Goal: Entertainment & Leisure: Browse casually

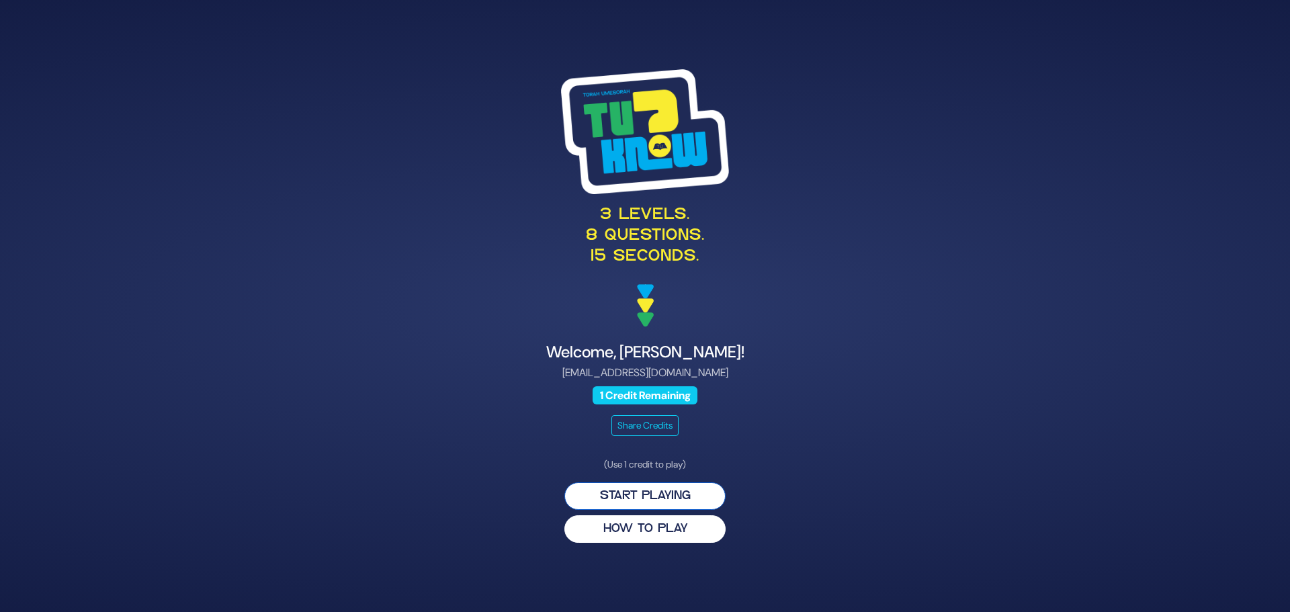
click at [645, 498] on button "Start Playing" at bounding box center [644, 496] width 161 height 28
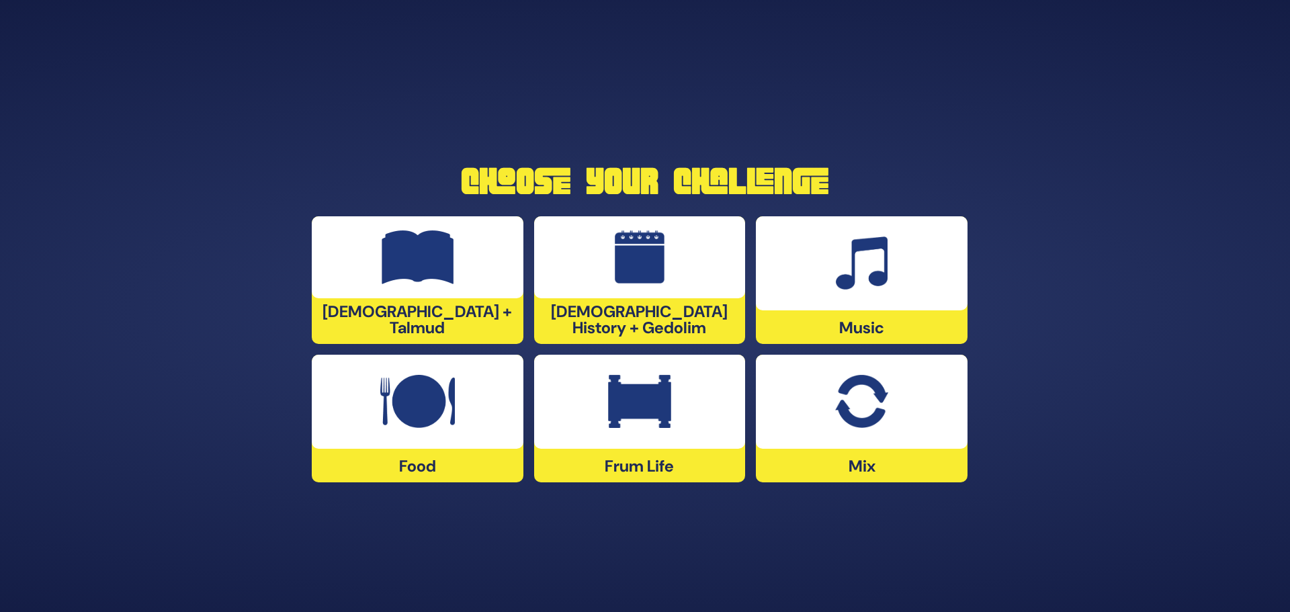
click at [838, 408] on img at bounding box center [861, 402] width 52 height 54
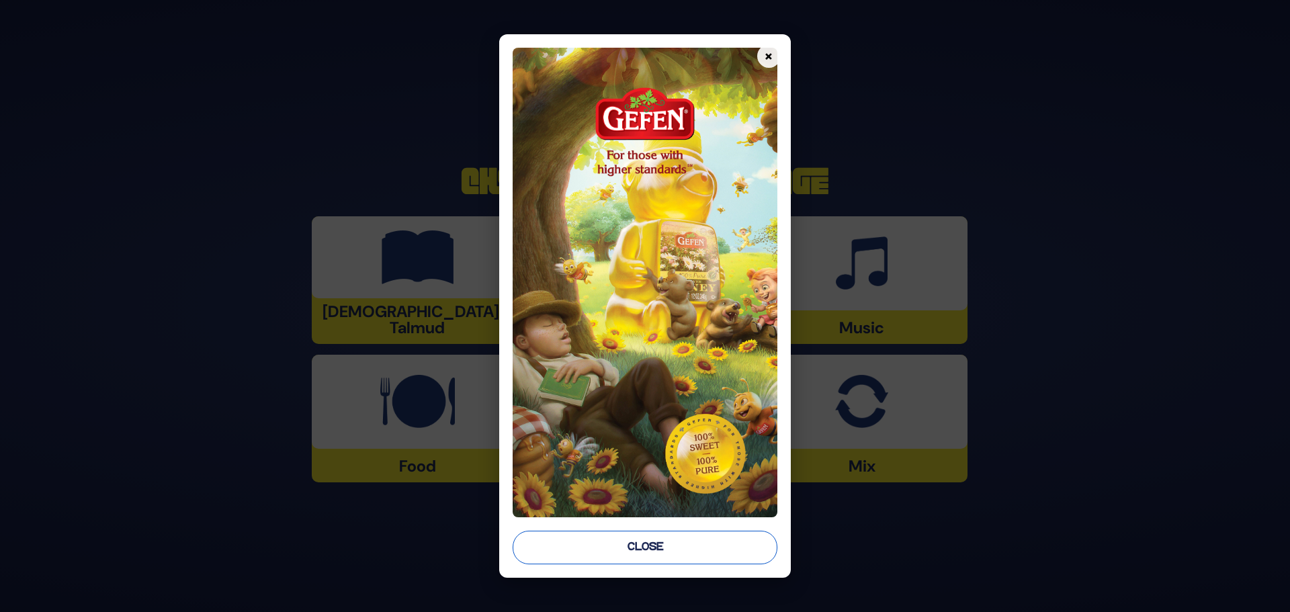
click at [645, 547] on button "Close" at bounding box center [645, 548] width 265 height 34
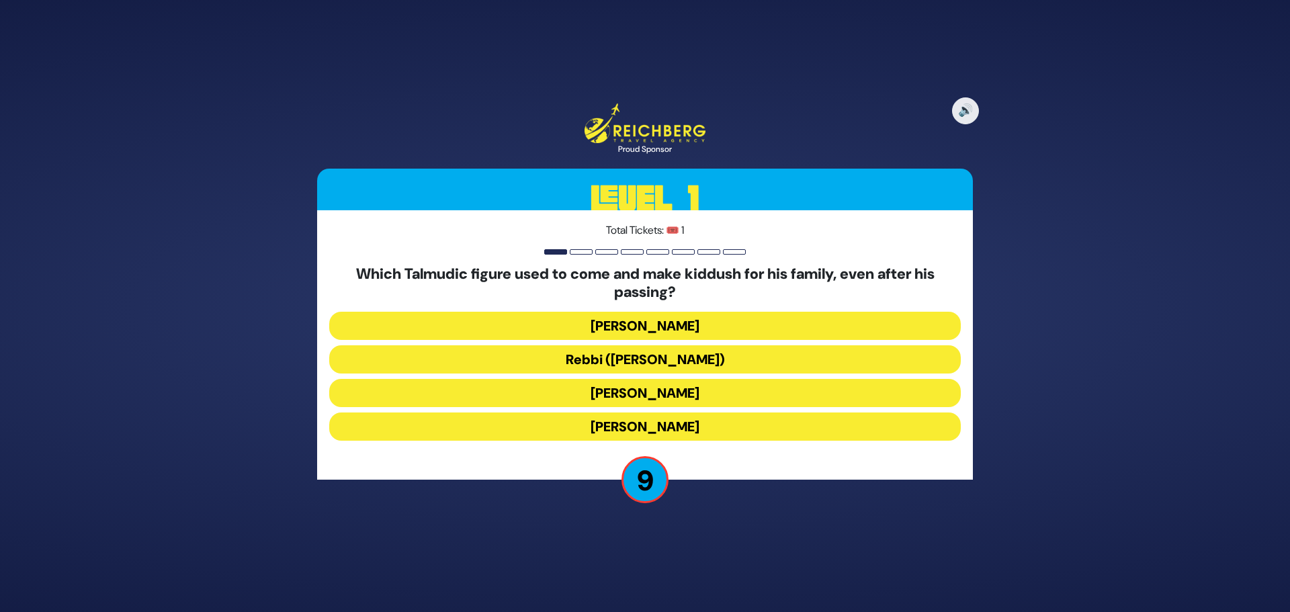
click at [687, 355] on button "Rebbi (Rabbi Yehuda HaNasi)" at bounding box center [645, 359] width 632 height 28
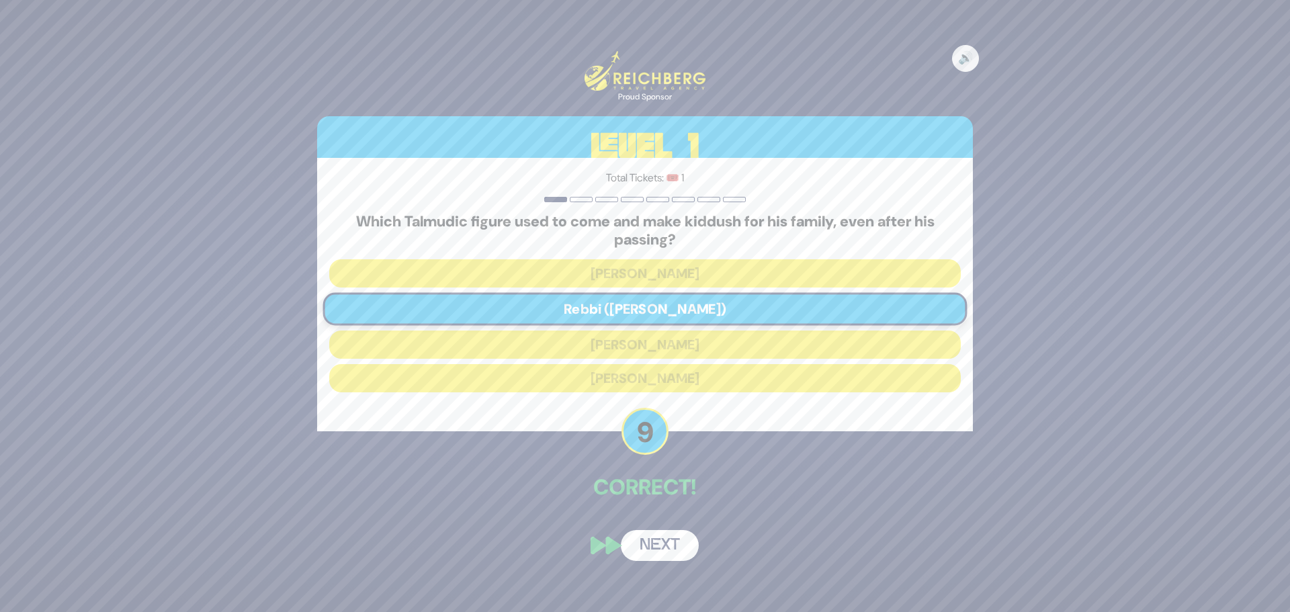
click at [654, 546] on button "Next" at bounding box center [660, 545] width 78 height 31
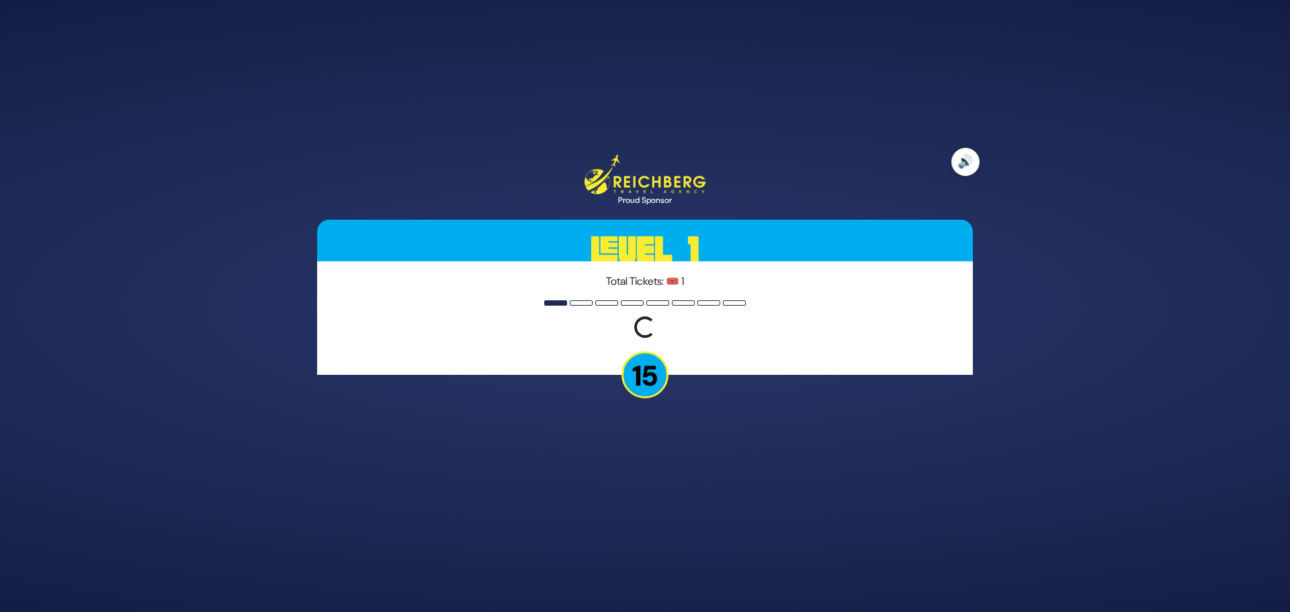
click at [969, 167] on button "🔊" at bounding box center [965, 162] width 28 height 28
click at [640, 368] on p "15" at bounding box center [644, 374] width 47 height 47
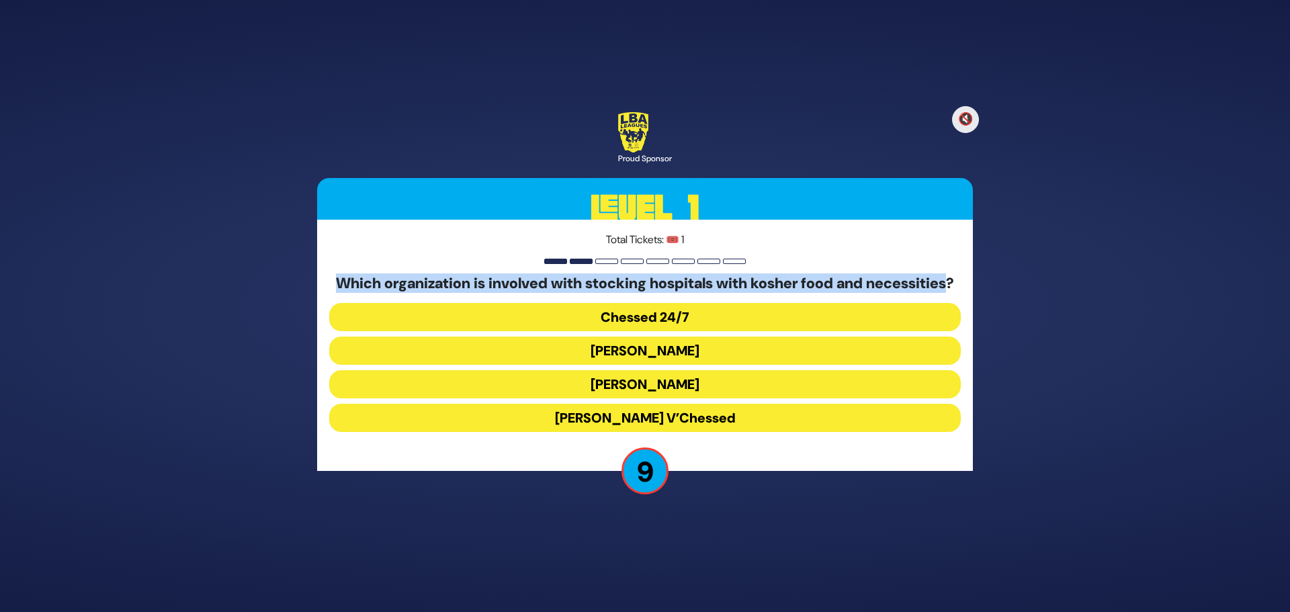
drag, startPoint x: 373, startPoint y: 273, endPoint x: 683, endPoint y: 291, distance: 310.9
click at [683, 291] on h5 "Which organization is involved with stocking hospitals with kosher food and nec…" at bounding box center [645, 283] width 632 height 17
copy h5 "Which organization is involved with stocking hospitals with kosher food and nec…"
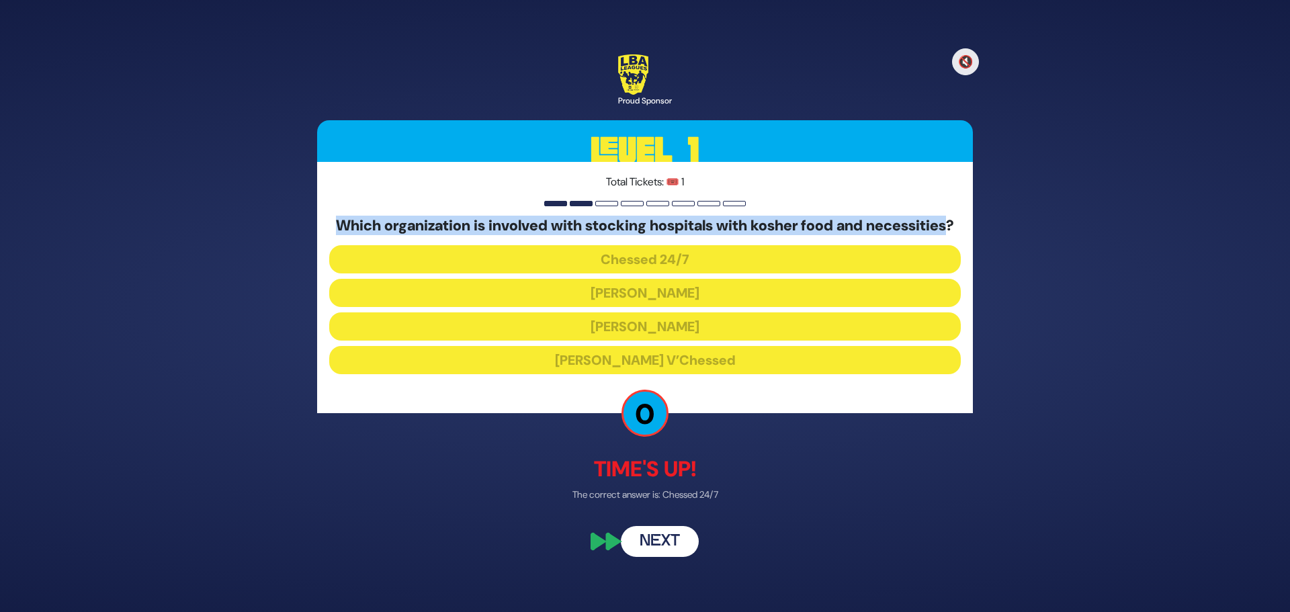
click at [672, 552] on button "Next" at bounding box center [660, 542] width 78 height 31
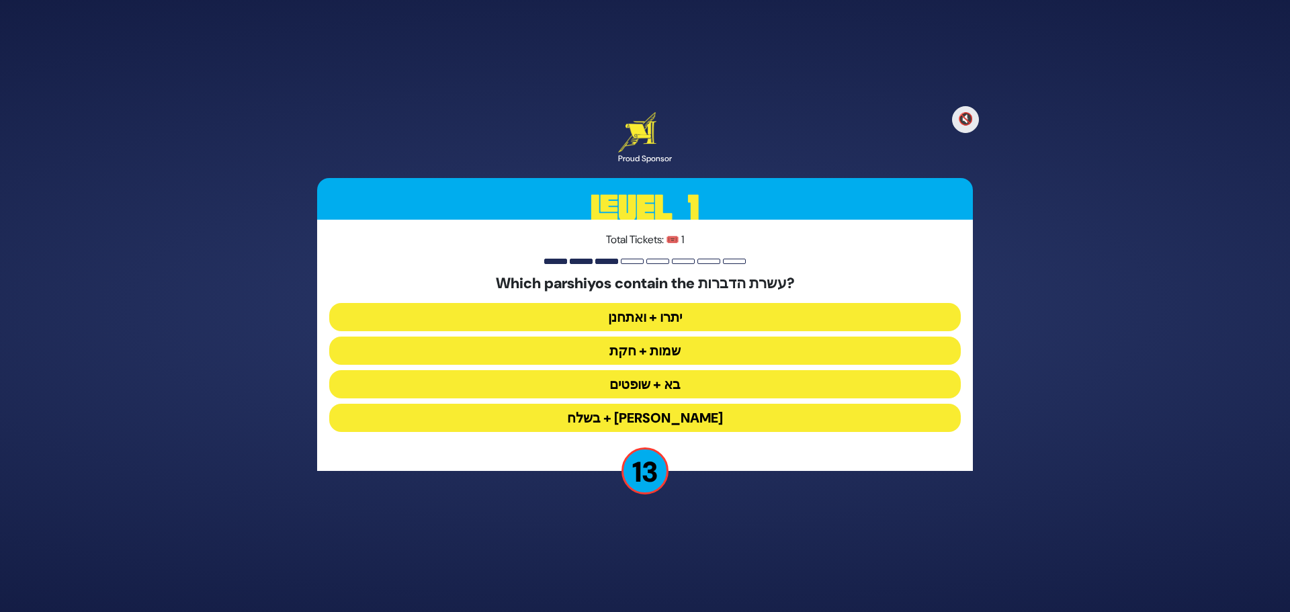
click at [643, 316] on button "יתרו + ואתחנן" at bounding box center [645, 317] width 632 height 28
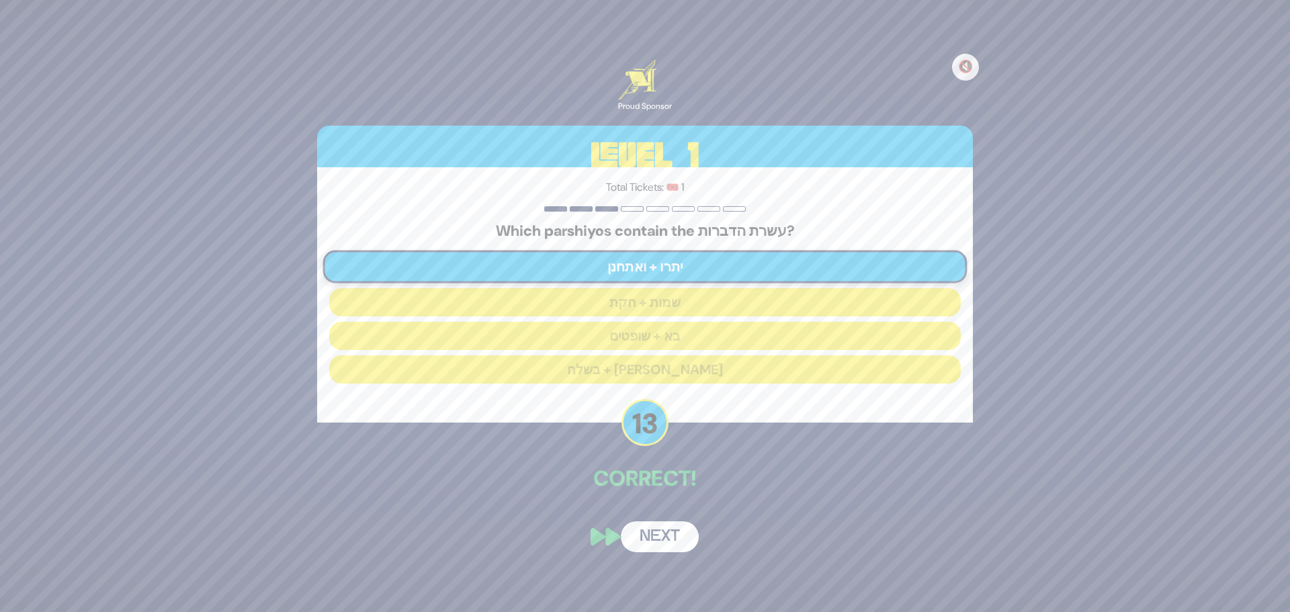
click at [670, 544] on button "Next" at bounding box center [660, 536] width 78 height 31
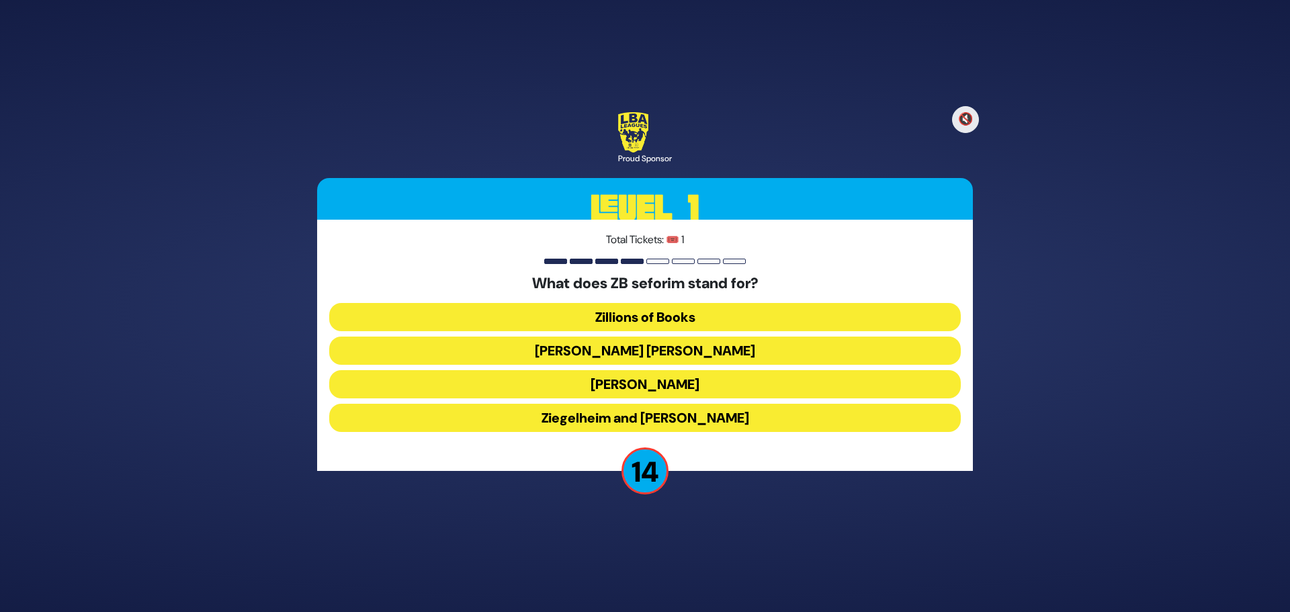
click at [652, 348] on button "[PERSON_NAME] [PERSON_NAME]" at bounding box center [645, 351] width 632 height 28
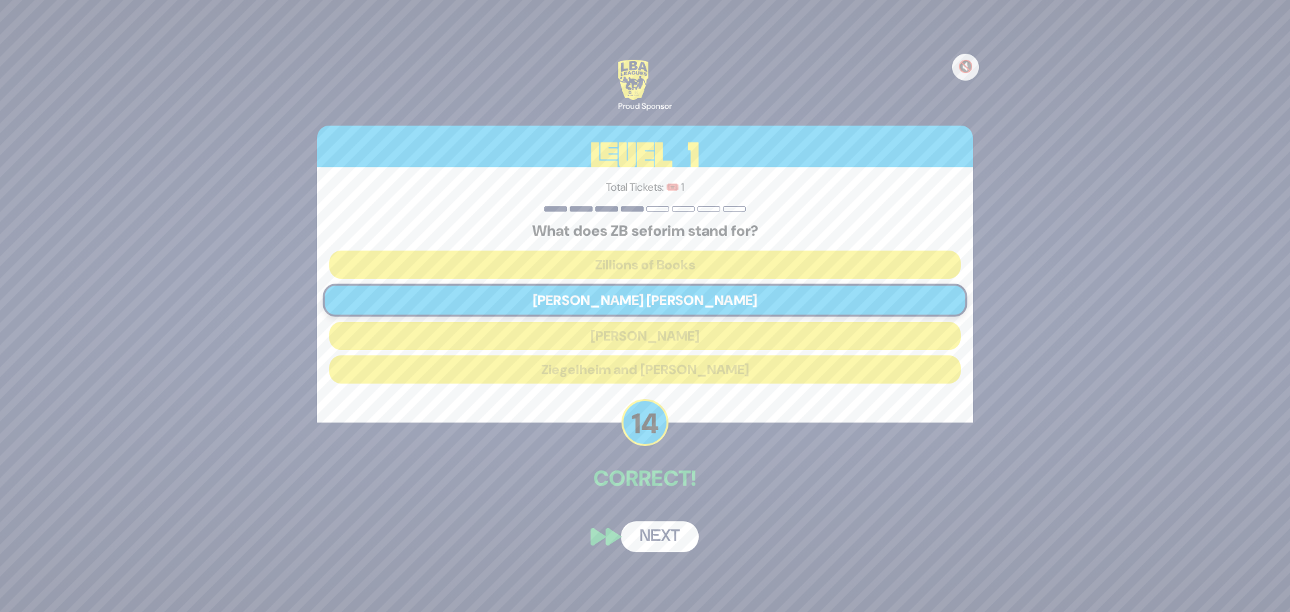
click at [660, 528] on button "Next" at bounding box center [660, 536] width 78 height 31
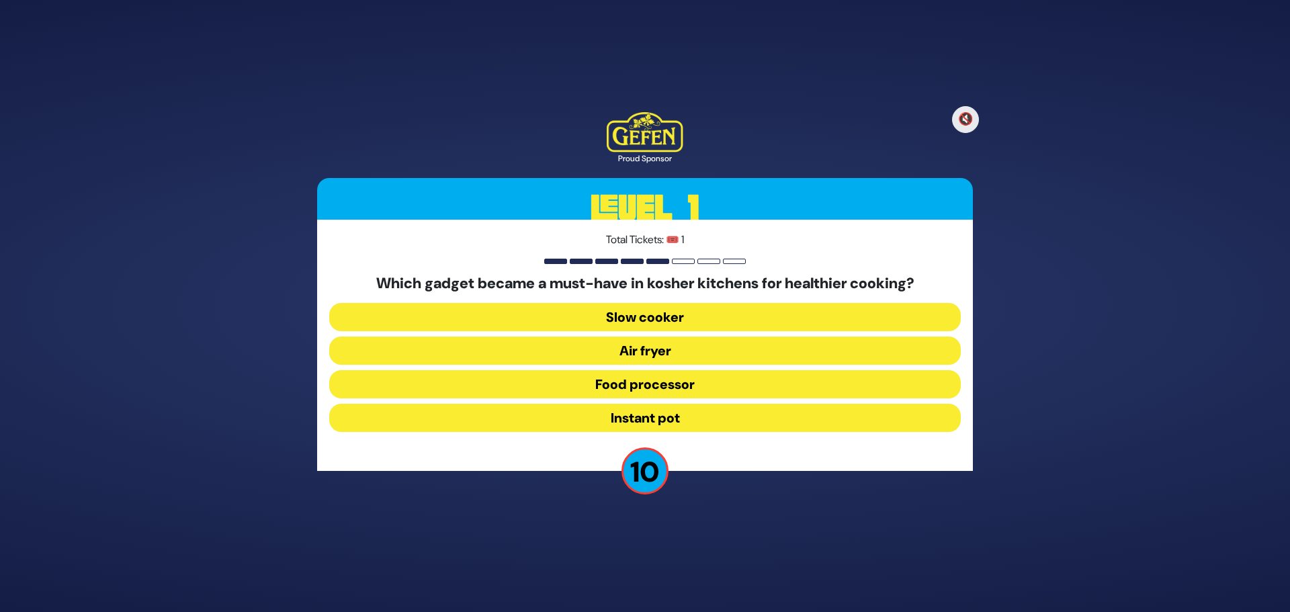
click at [652, 351] on button "Air fryer" at bounding box center [645, 351] width 632 height 28
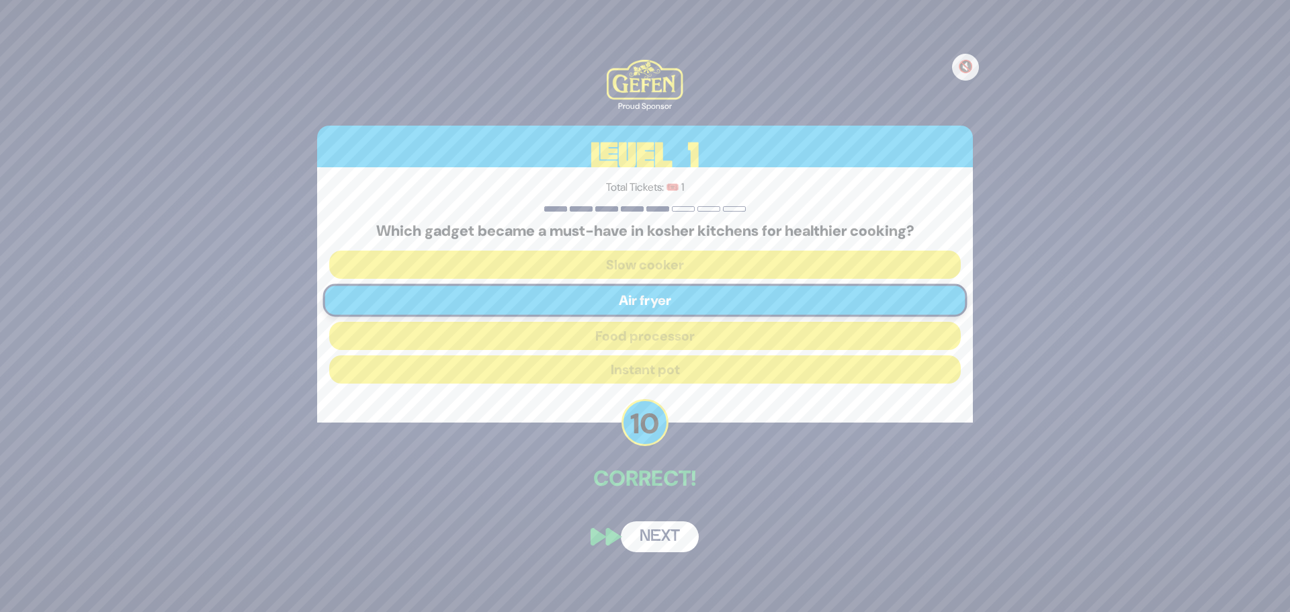
click at [652, 535] on button "Next" at bounding box center [660, 536] width 78 height 31
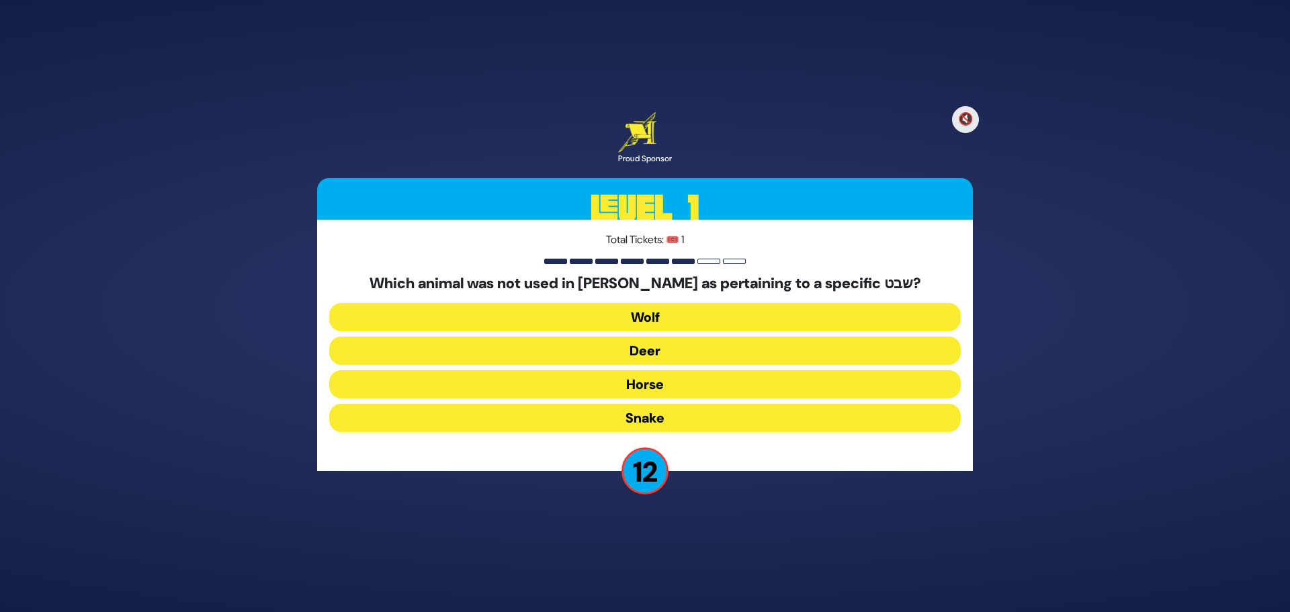
click at [654, 384] on button "Horse" at bounding box center [645, 384] width 632 height 28
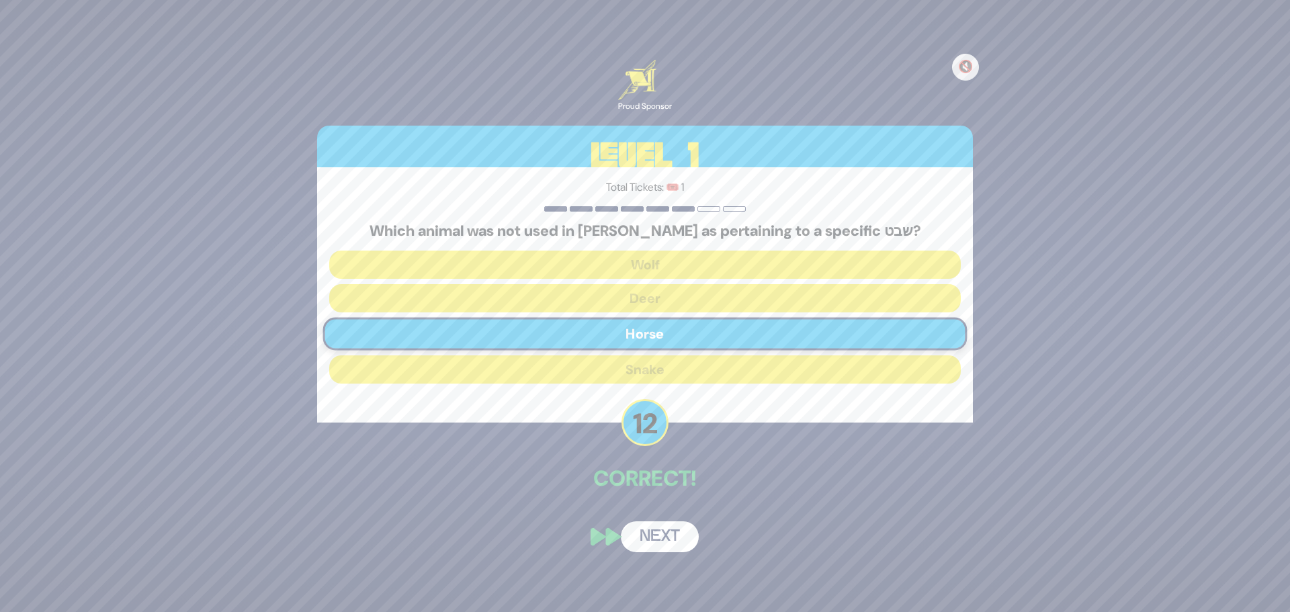
click at [660, 546] on button "Next" at bounding box center [660, 536] width 78 height 31
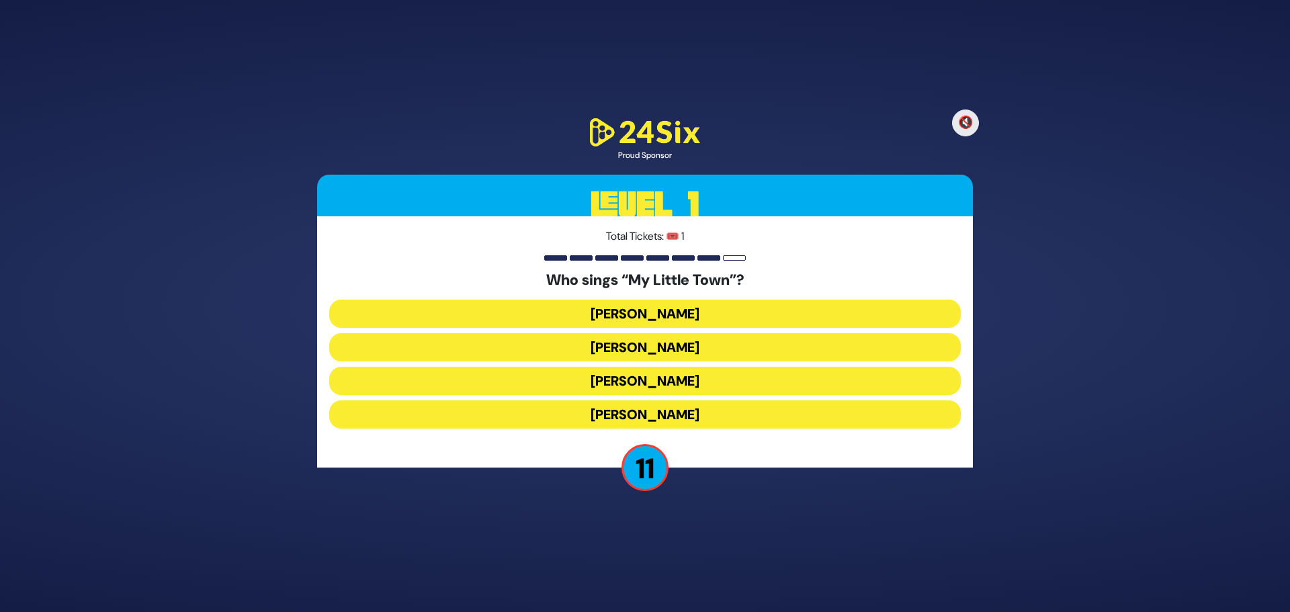
click at [646, 380] on button "[PERSON_NAME]" at bounding box center [645, 381] width 632 height 28
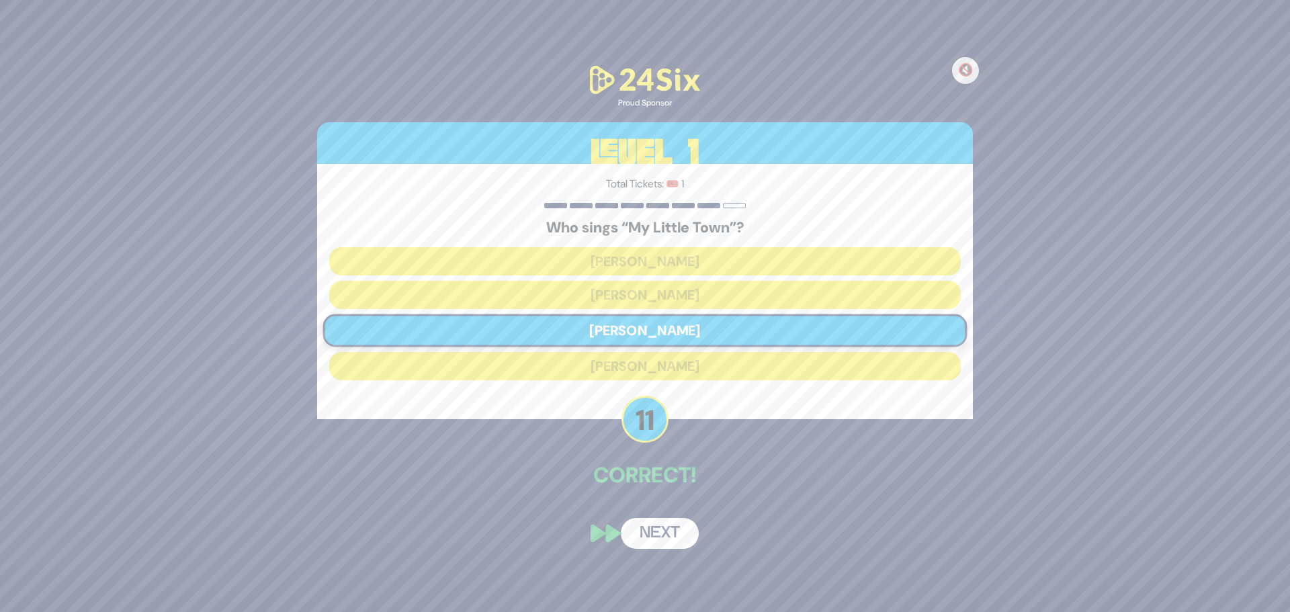
click at [657, 531] on button "Next" at bounding box center [660, 533] width 78 height 31
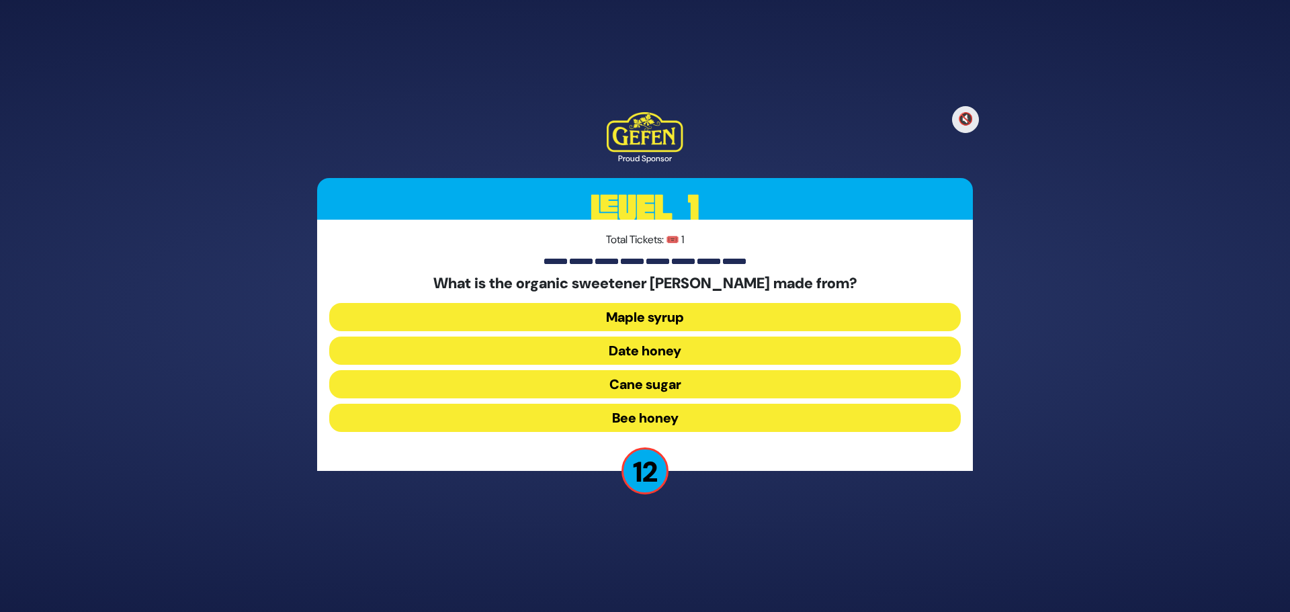
click at [654, 349] on button "Date honey" at bounding box center [645, 351] width 632 height 28
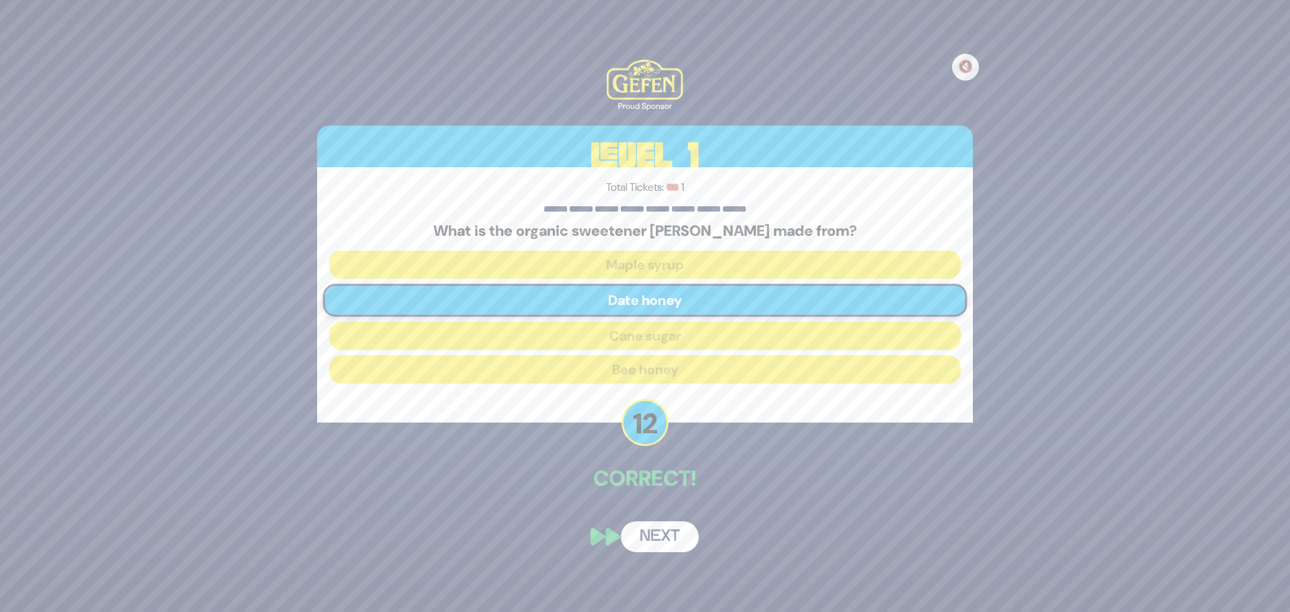
click at [652, 531] on button "Next" at bounding box center [660, 536] width 78 height 31
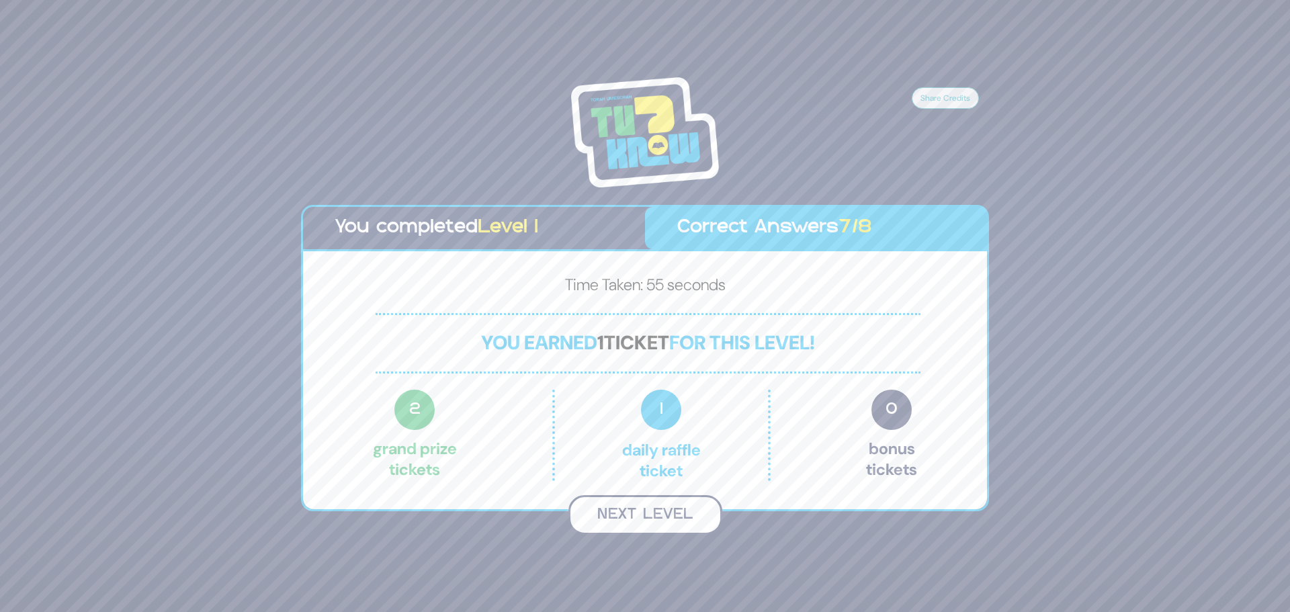
click at [644, 521] on button "Next Level" at bounding box center [645, 515] width 154 height 40
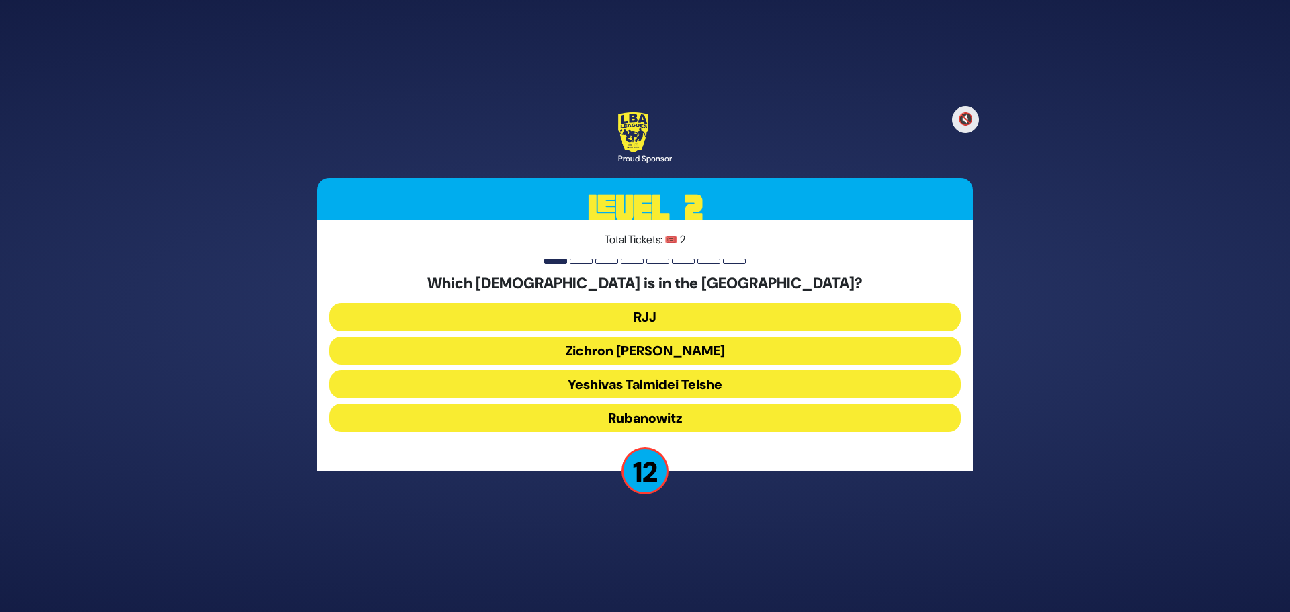
click at [681, 386] on button "Yeshivas Talmidei Telshe" at bounding box center [645, 384] width 632 height 28
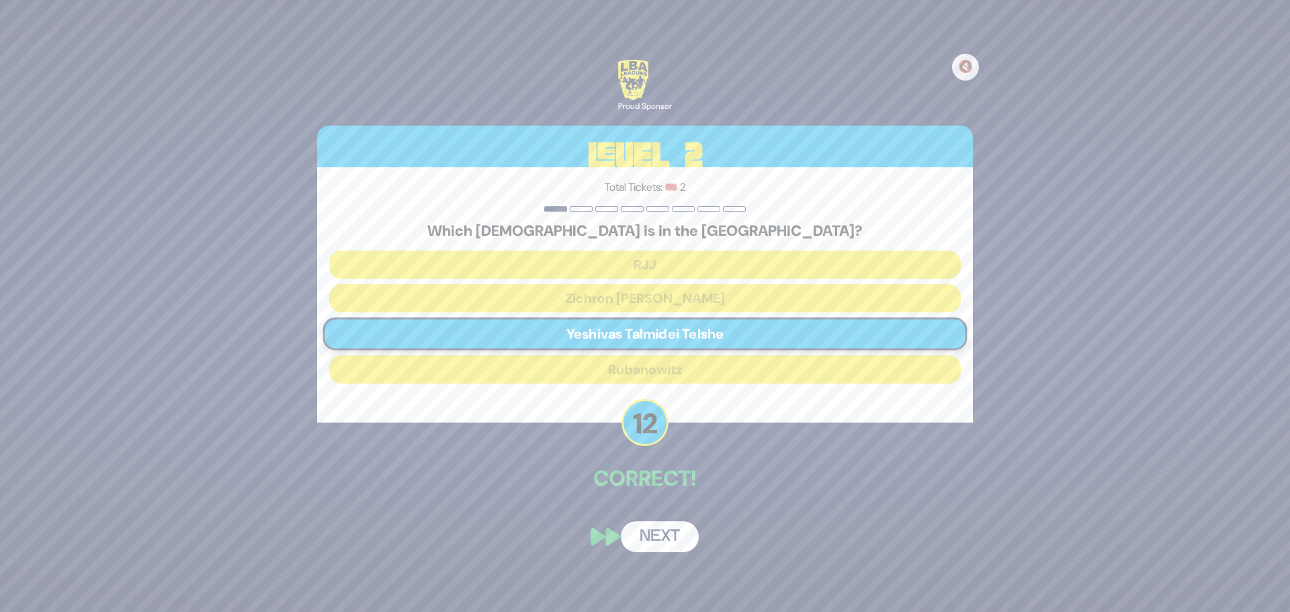
click at [657, 544] on button "Next" at bounding box center [660, 536] width 78 height 31
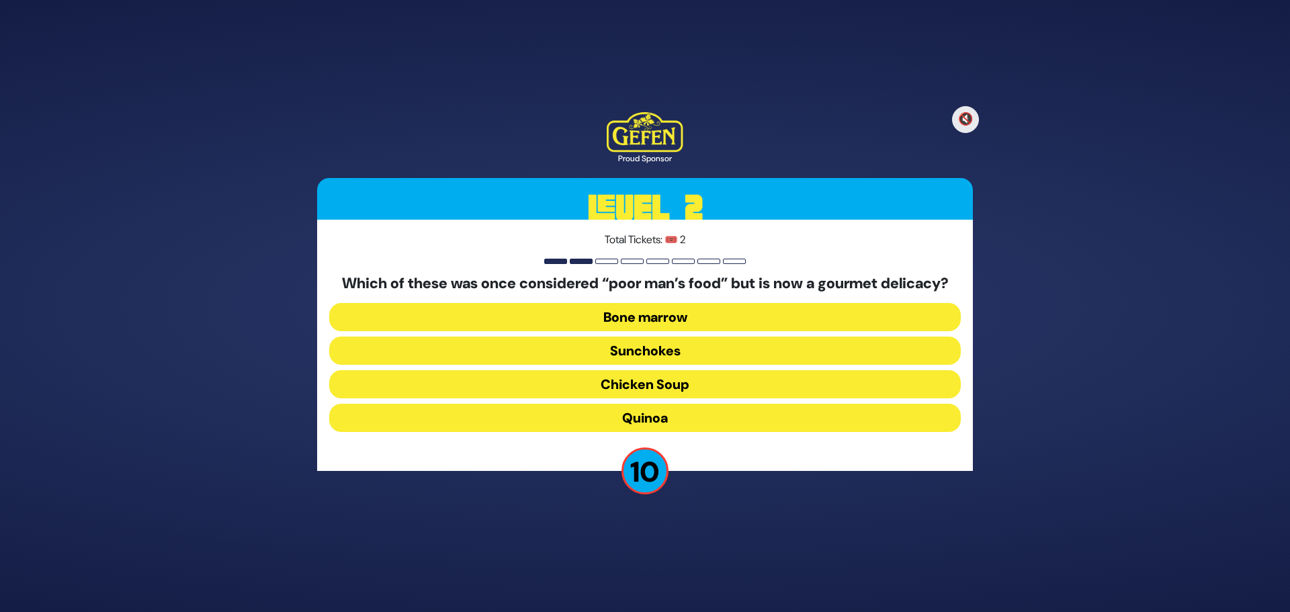
click at [649, 425] on button "Quinoa" at bounding box center [645, 418] width 632 height 28
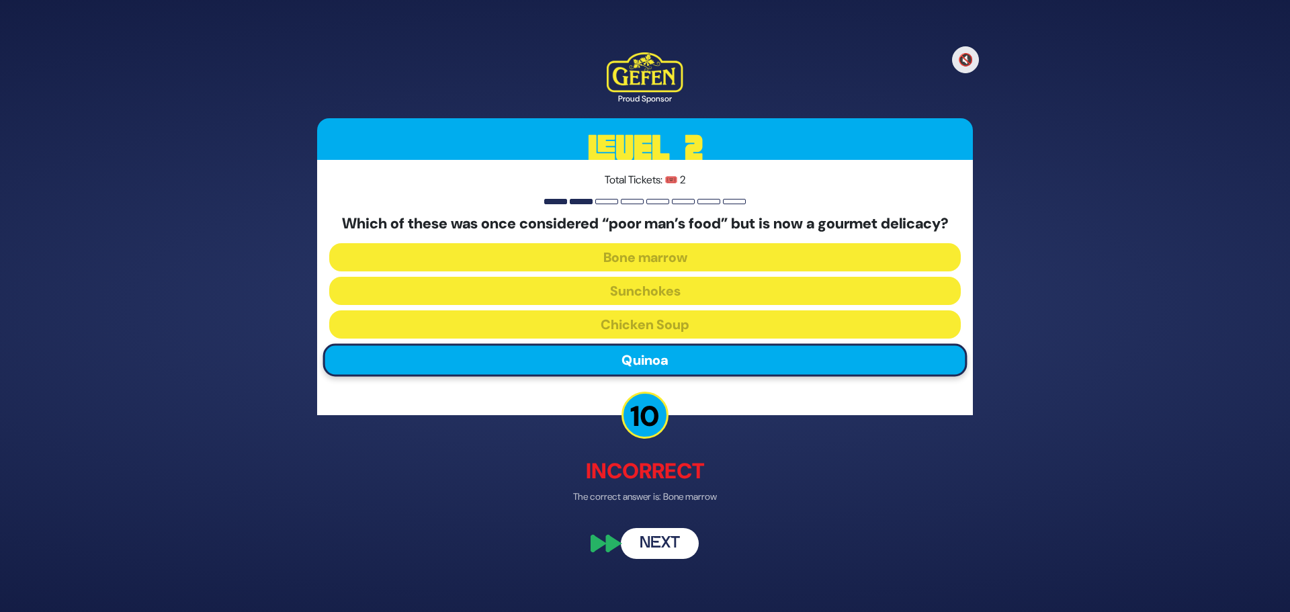
click at [661, 558] on button "Next" at bounding box center [660, 544] width 78 height 31
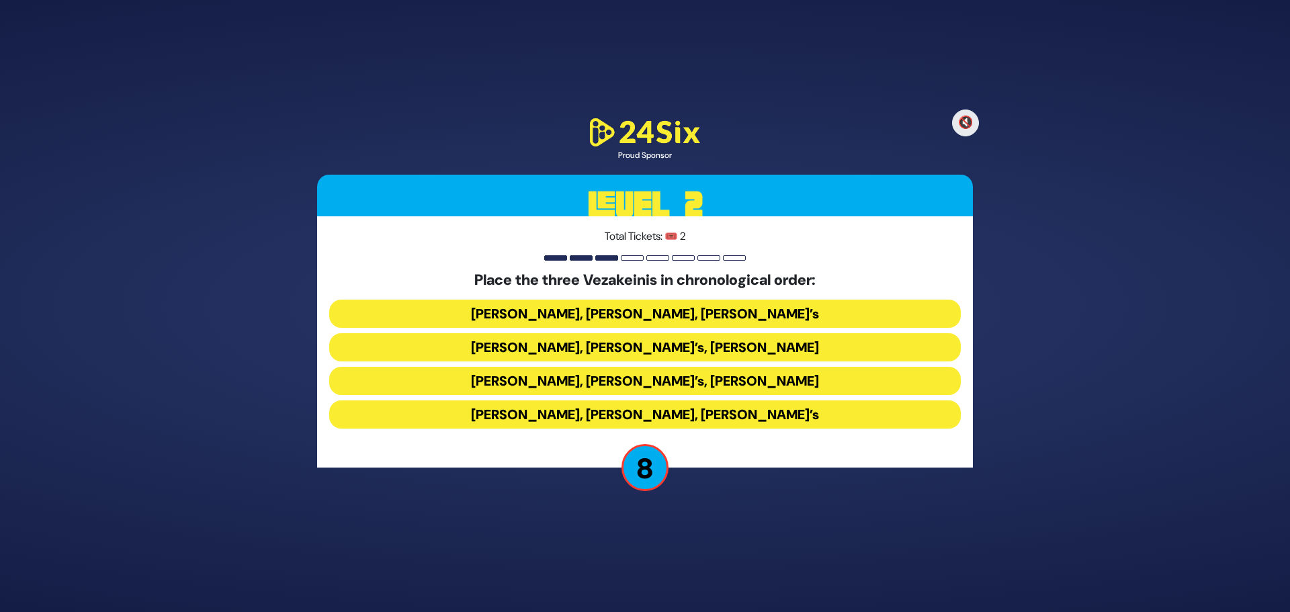
click at [601, 413] on button "[PERSON_NAME], [PERSON_NAME], [PERSON_NAME]’s" at bounding box center [645, 414] width 632 height 28
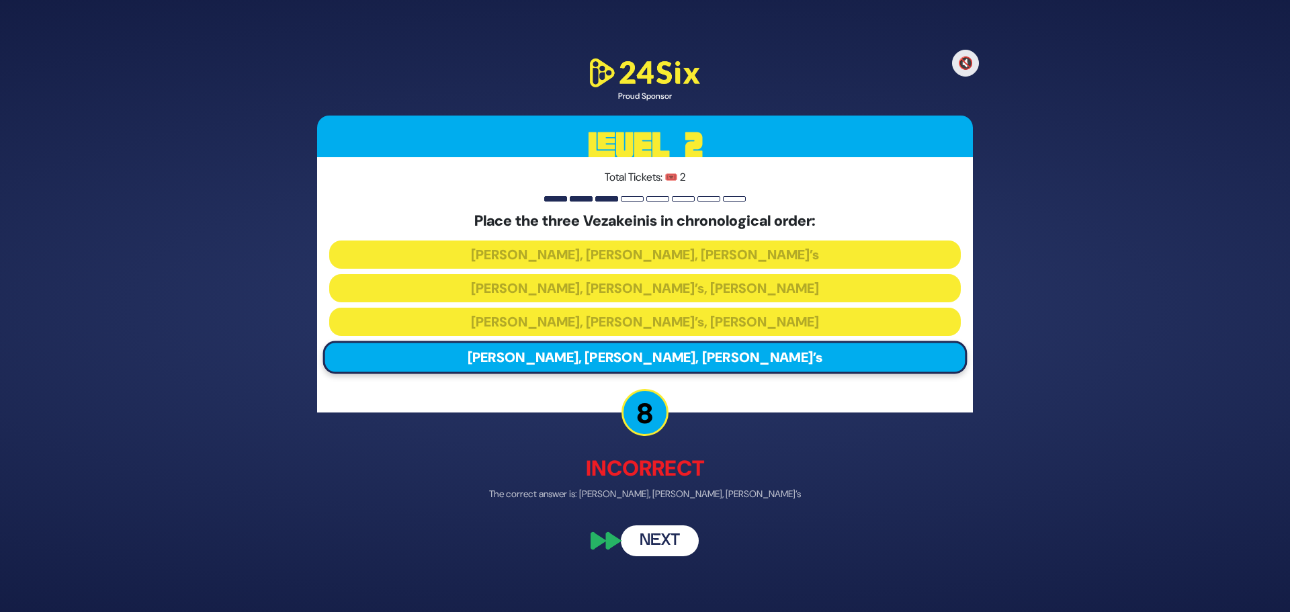
click at [671, 529] on button "Next" at bounding box center [660, 540] width 78 height 31
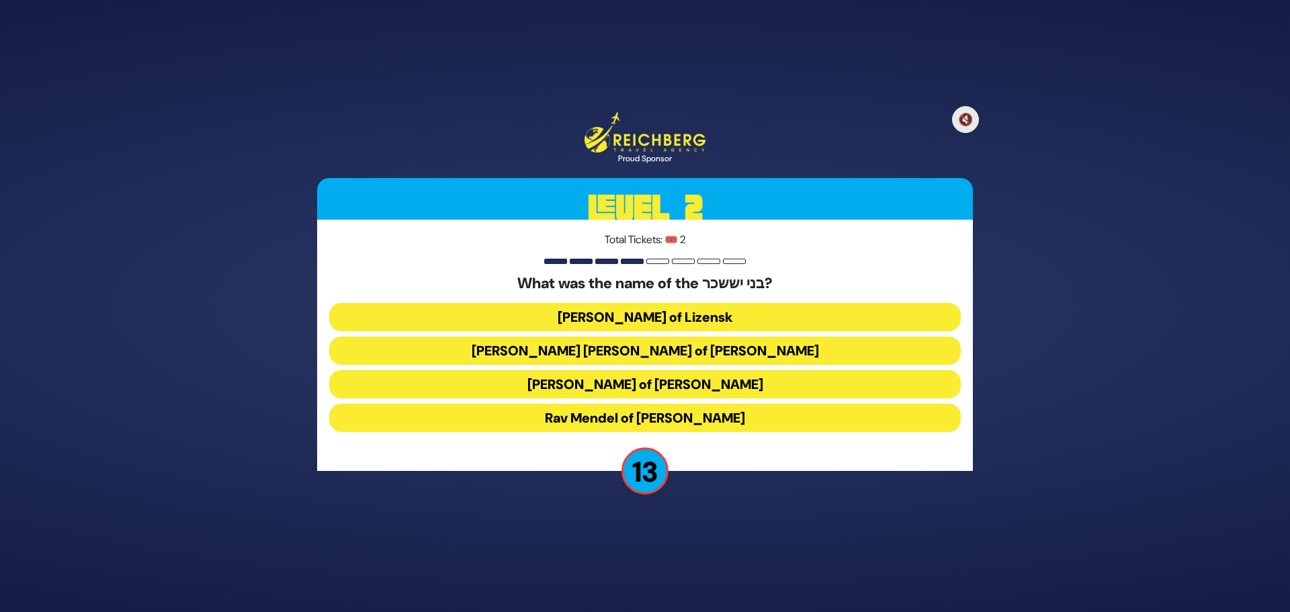
click at [649, 386] on button "[PERSON_NAME] of [PERSON_NAME]" at bounding box center [645, 384] width 632 height 28
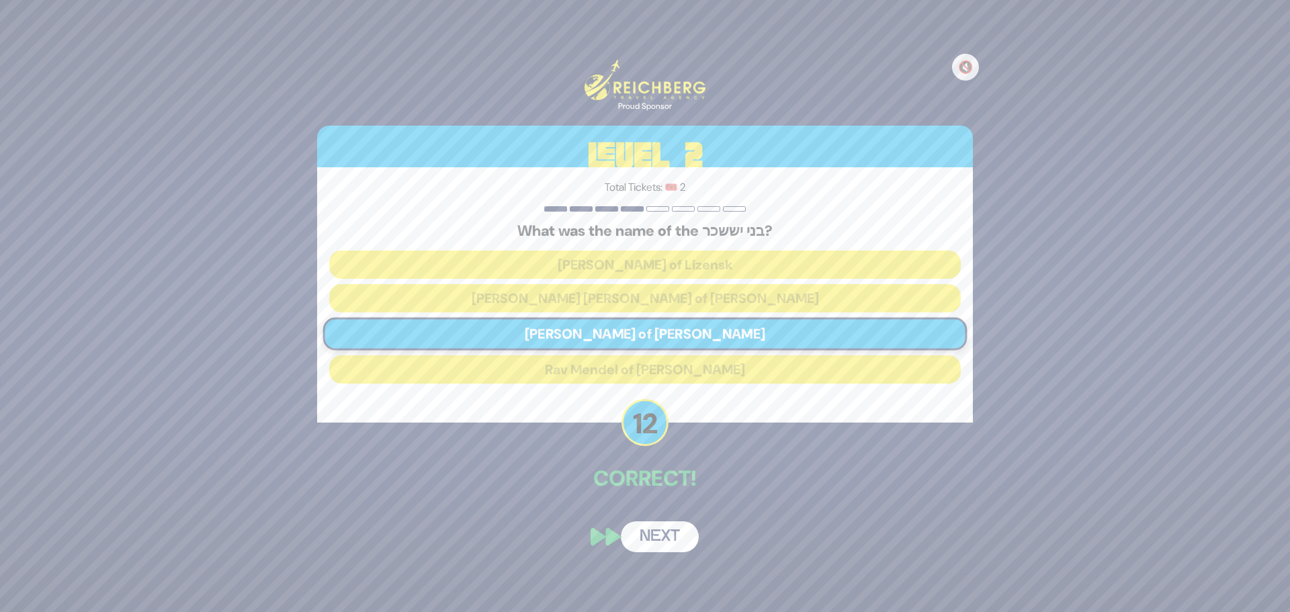
click at [650, 529] on button "Next" at bounding box center [660, 536] width 78 height 31
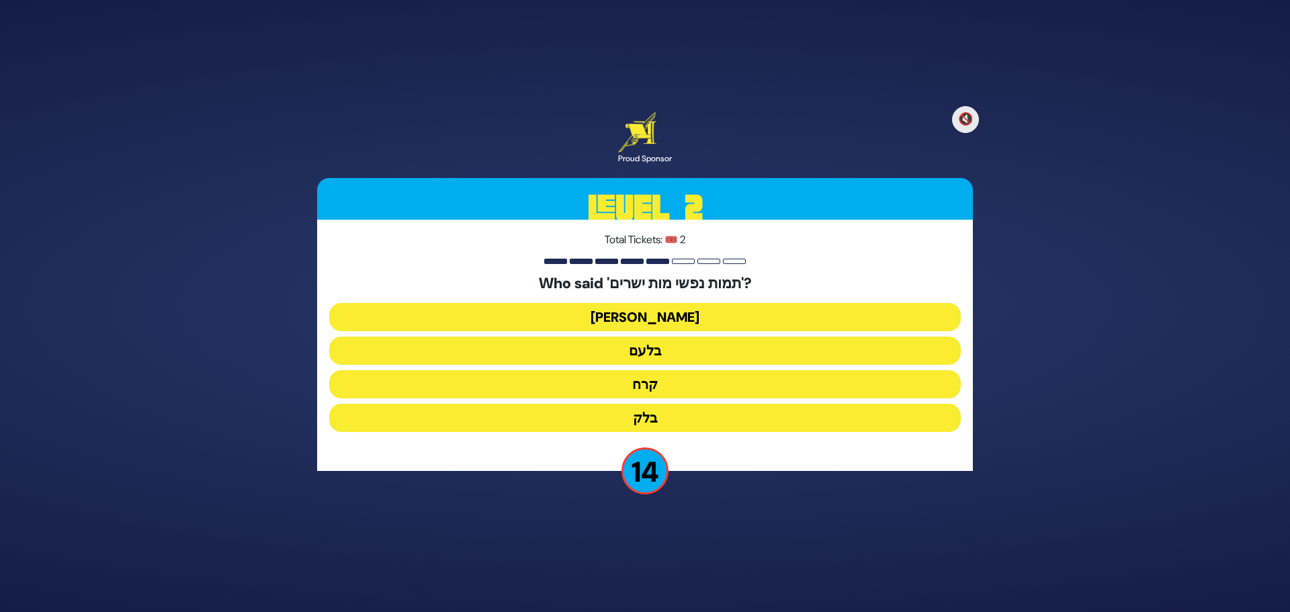
click at [651, 348] on button "בלעם" at bounding box center [645, 351] width 632 height 28
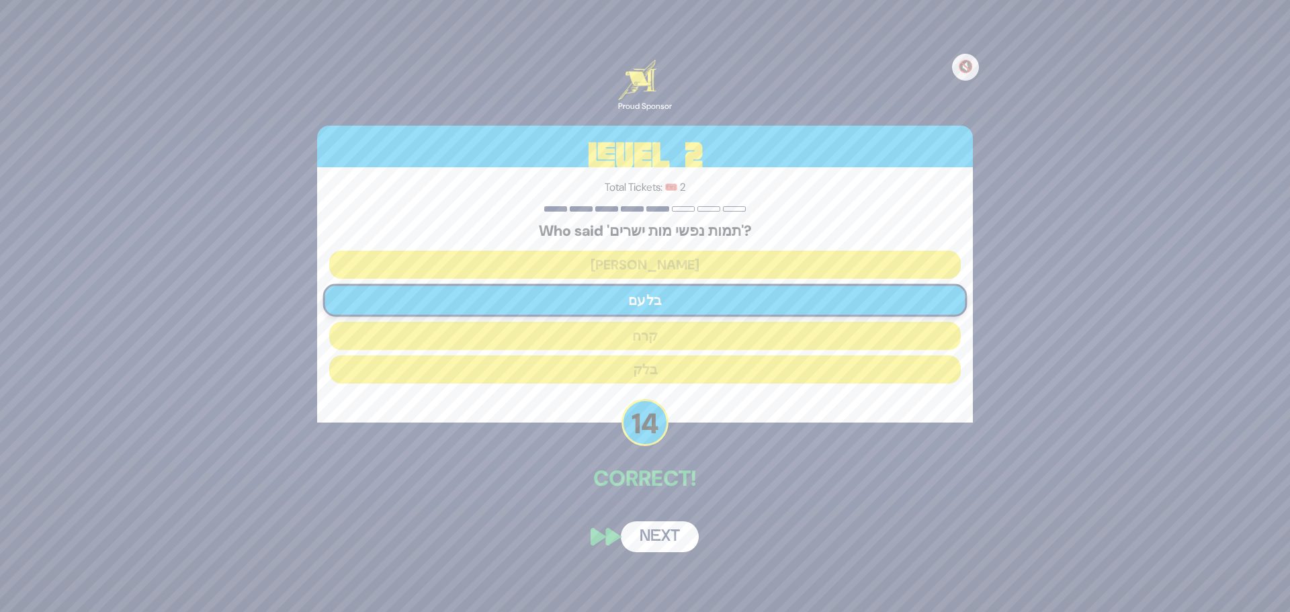
click at [649, 527] on button "Next" at bounding box center [660, 536] width 78 height 31
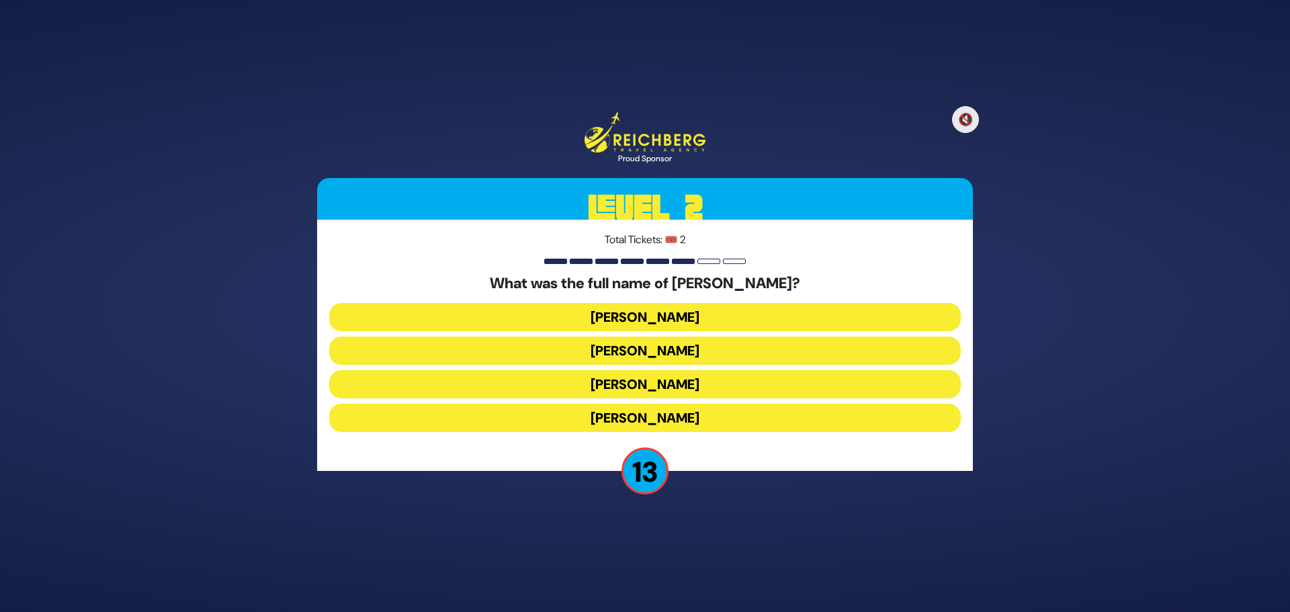
click at [660, 316] on button "[PERSON_NAME]" at bounding box center [645, 317] width 632 height 28
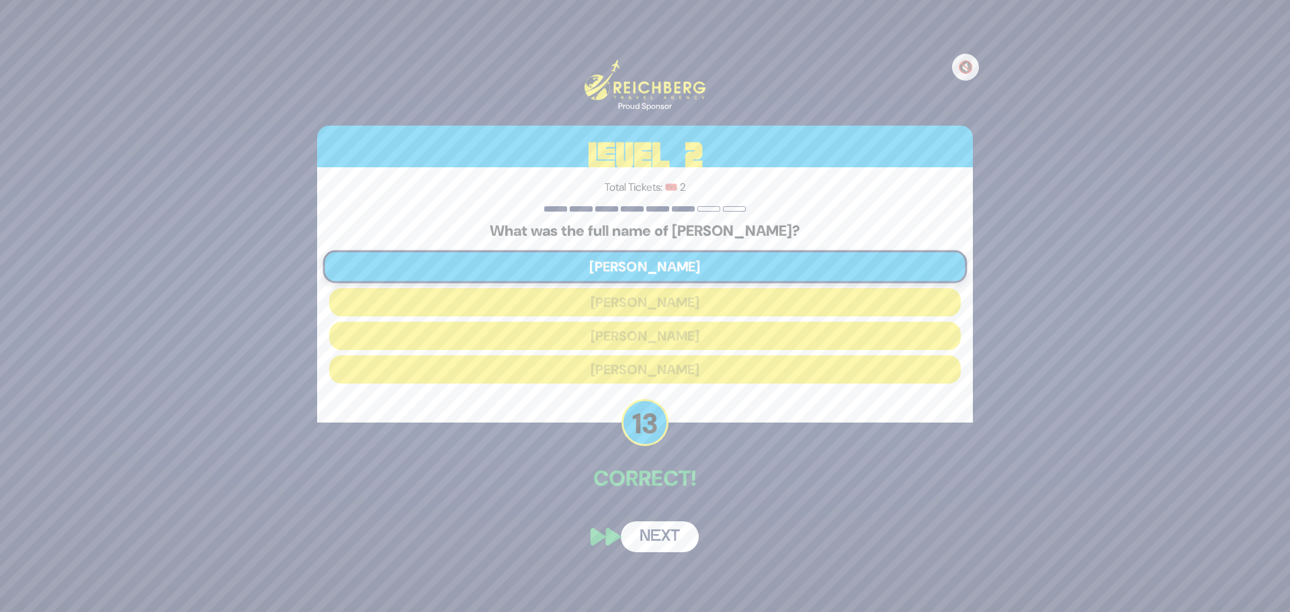
click at [656, 529] on button "Next" at bounding box center [660, 536] width 78 height 31
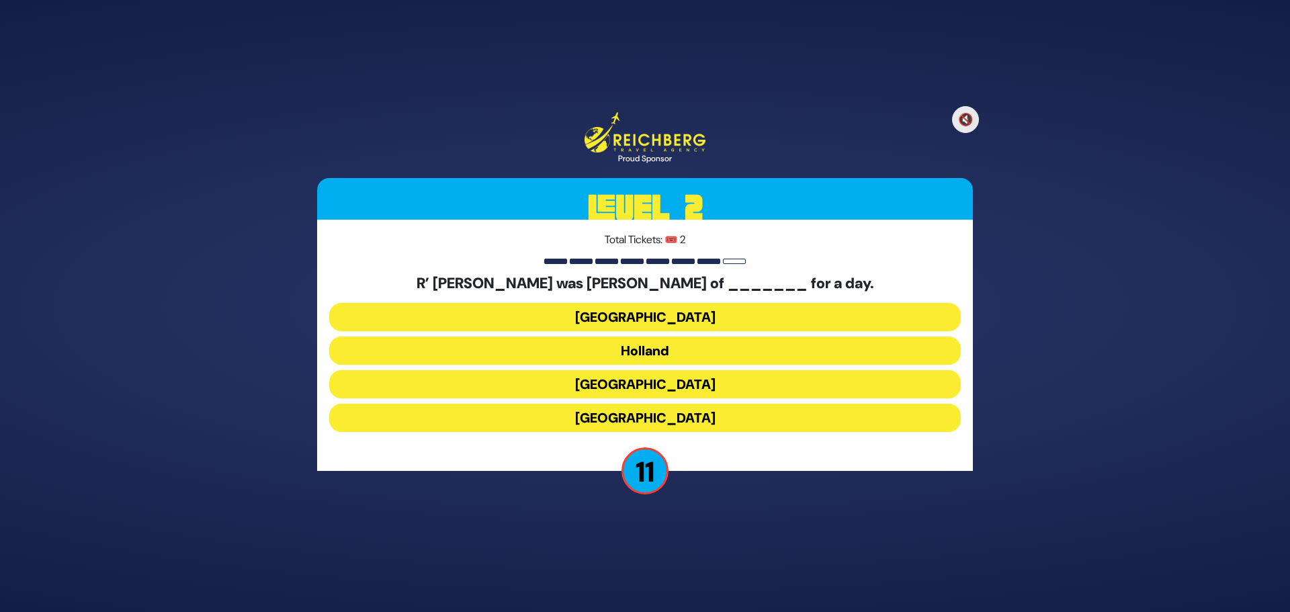
click at [646, 381] on button "[GEOGRAPHIC_DATA]" at bounding box center [645, 384] width 632 height 28
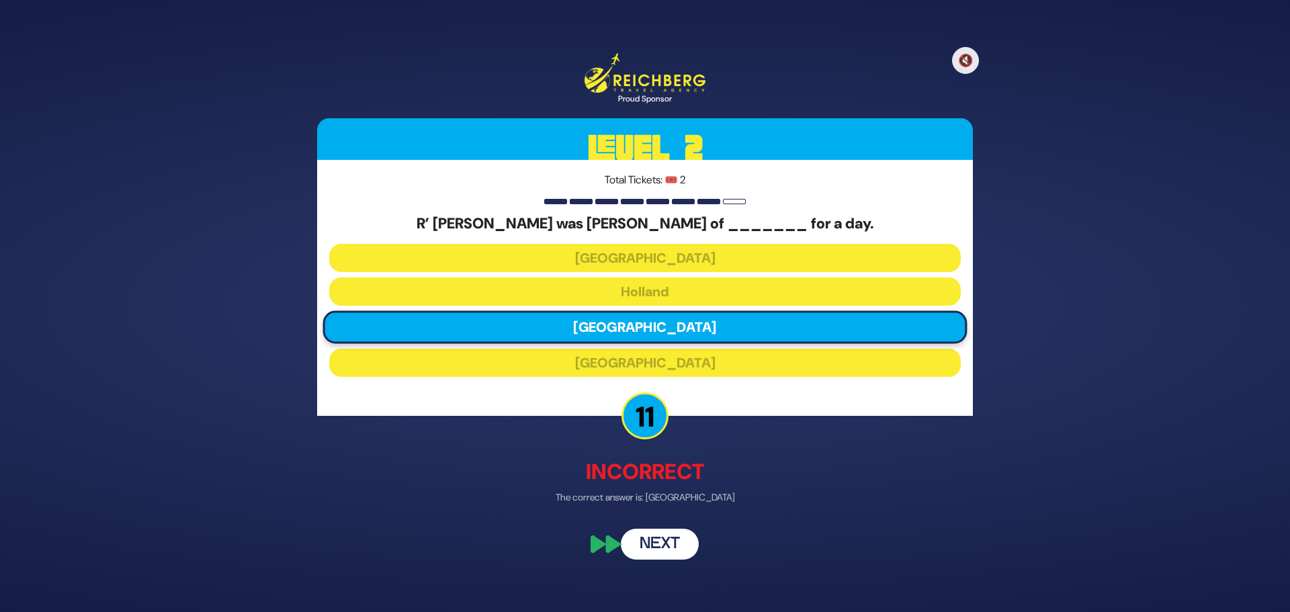
click at [668, 555] on button "Next" at bounding box center [660, 543] width 78 height 31
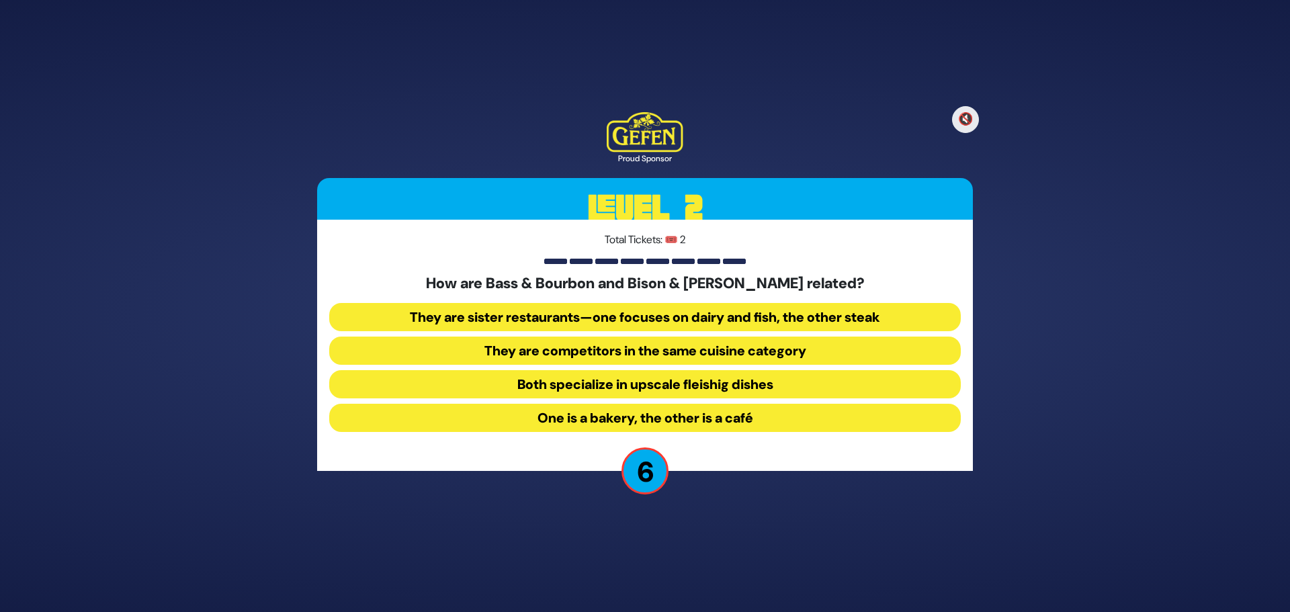
click at [692, 322] on button "They are sister restaurants—one focuses on dairy and fish, the other steak" at bounding box center [645, 317] width 632 height 28
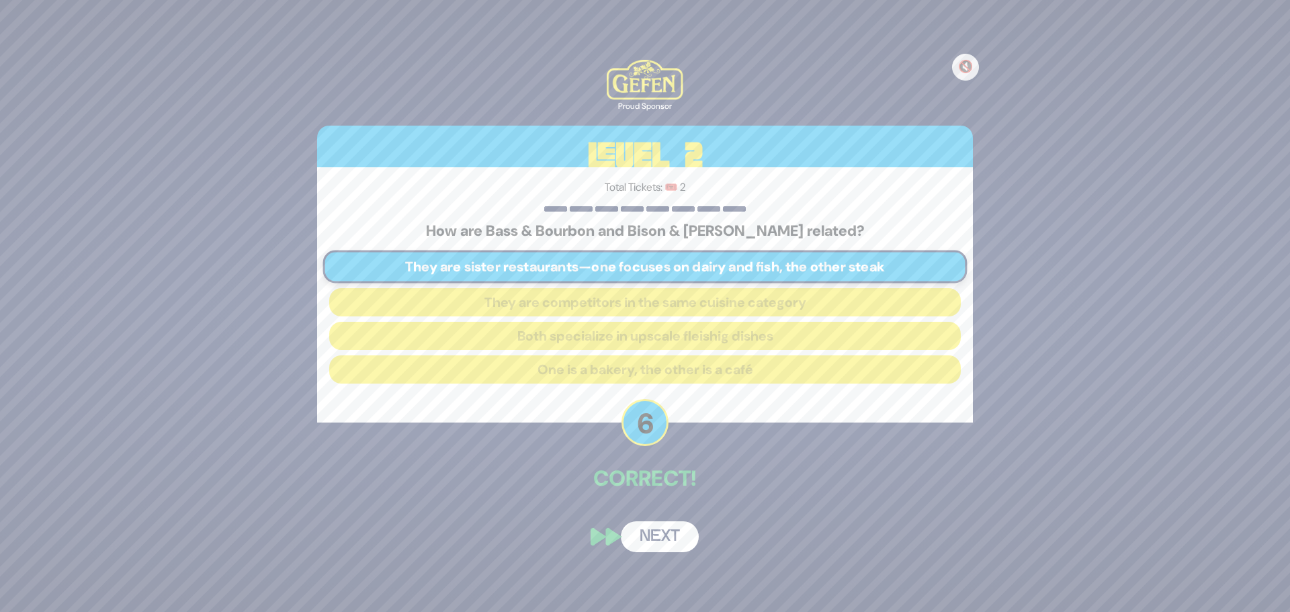
click at [657, 533] on button "Next" at bounding box center [660, 536] width 78 height 31
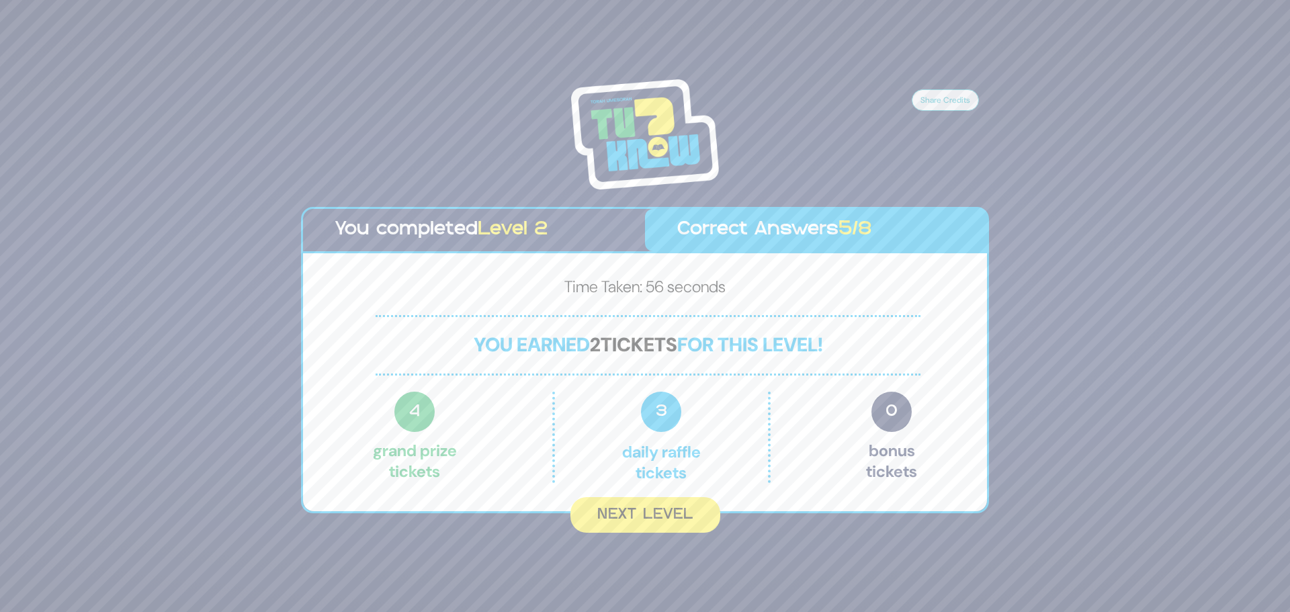
click at [646, 515] on button "Next Level" at bounding box center [645, 515] width 150 height 36
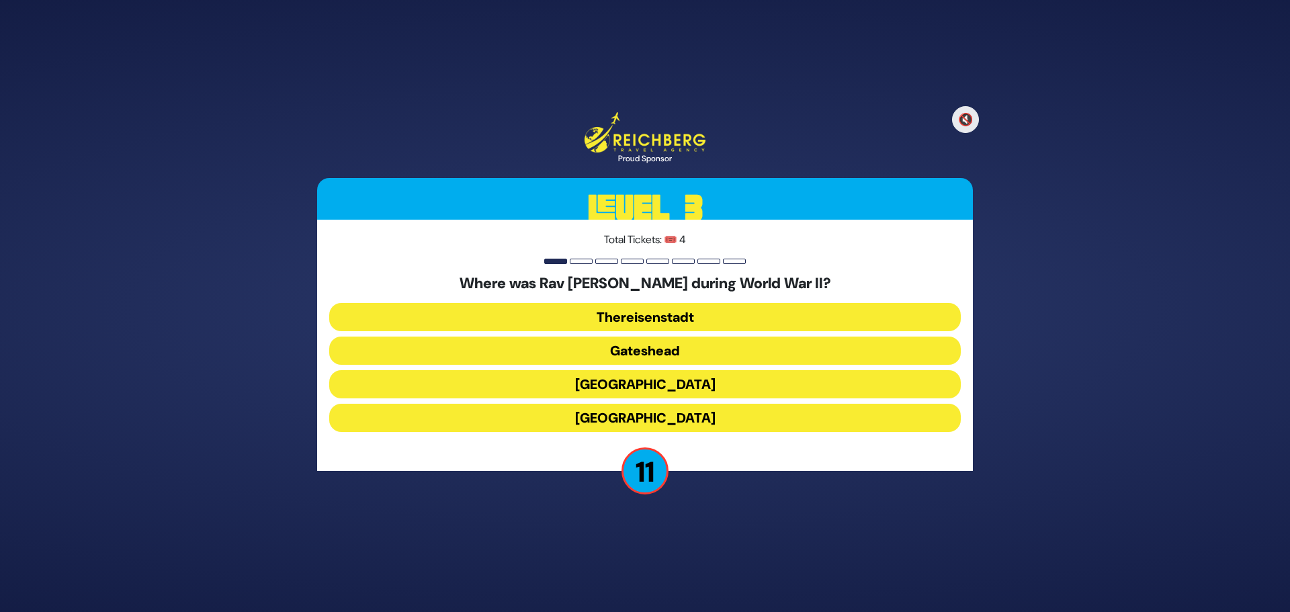
click at [647, 349] on button "Gateshead" at bounding box center [645, 351] width 632 height 28
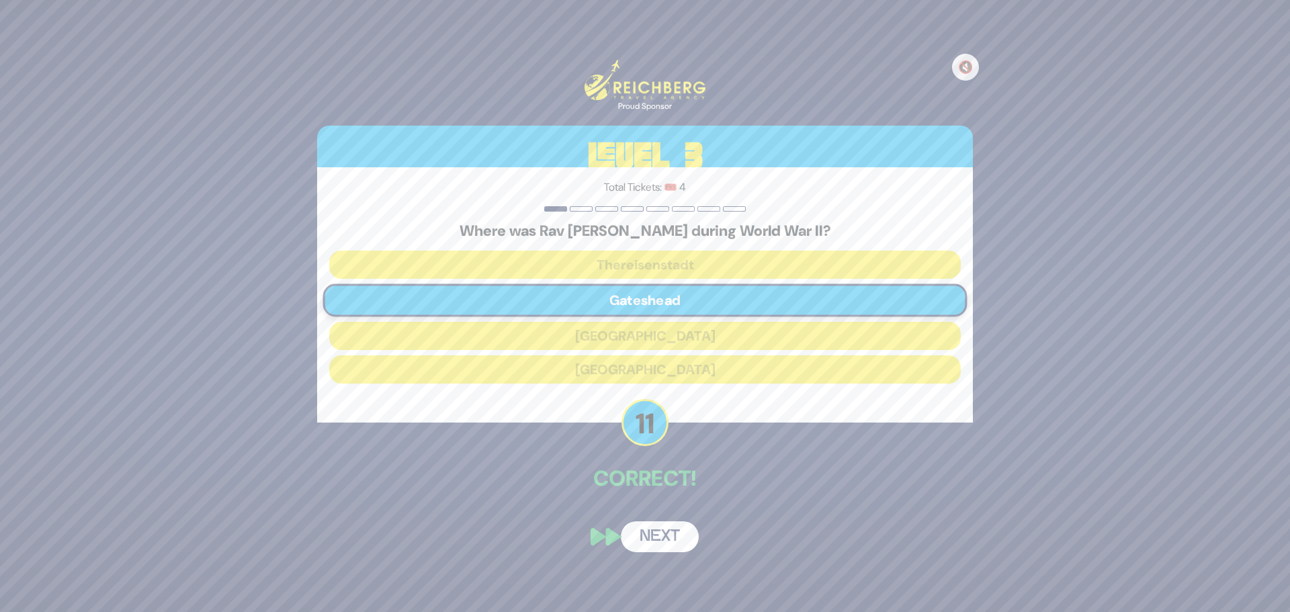
click at [651, 543] on button "Next" at bounding box center [660, 536] width 78 height 31
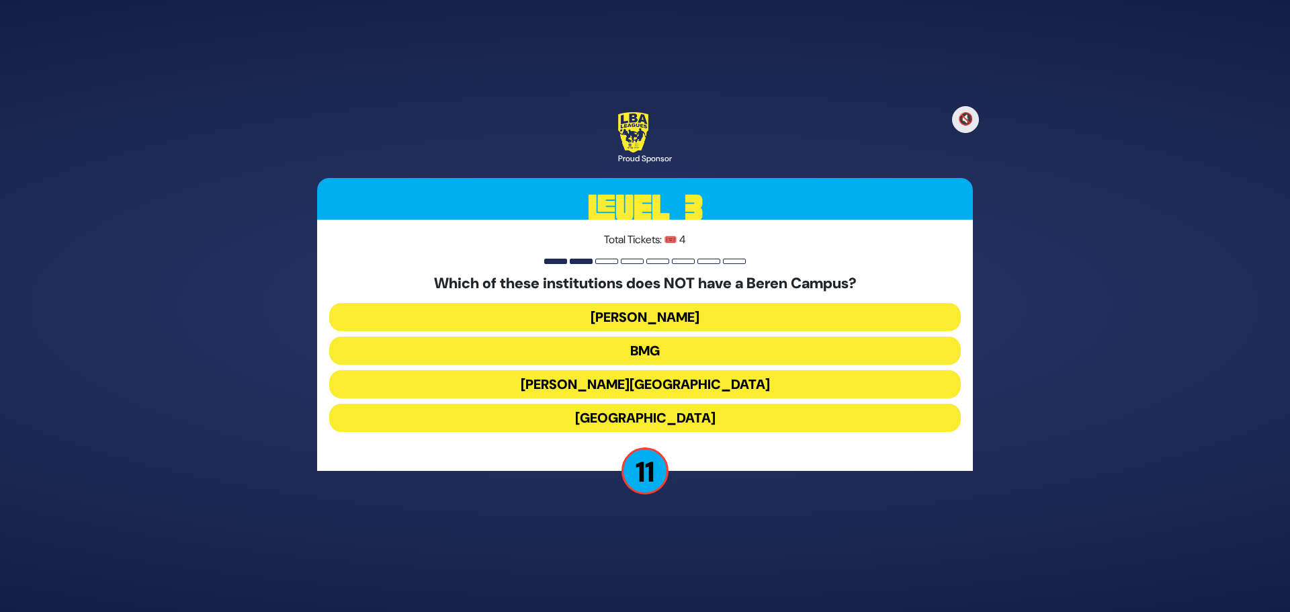
click at [656, 413] on button "[GEOGRAPHIC_DATA]" at bounding box center [645, 418] width 632 height 28
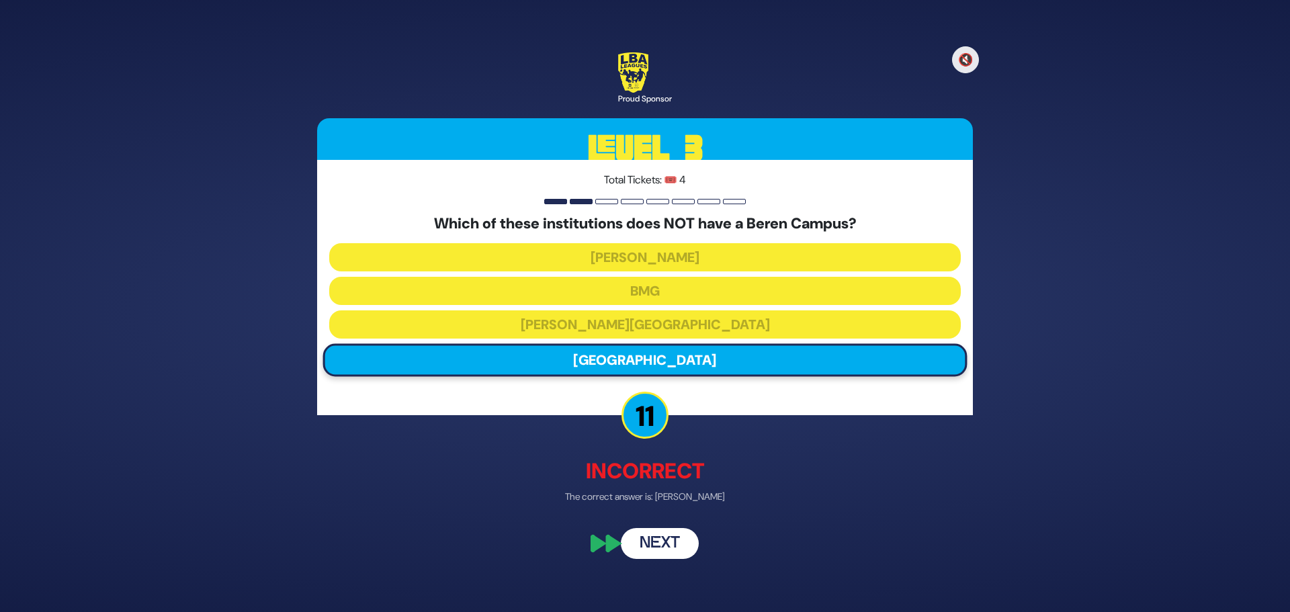
click at [664, 544] on button "Next" at bounding box center [660, 544] width 78 height 31
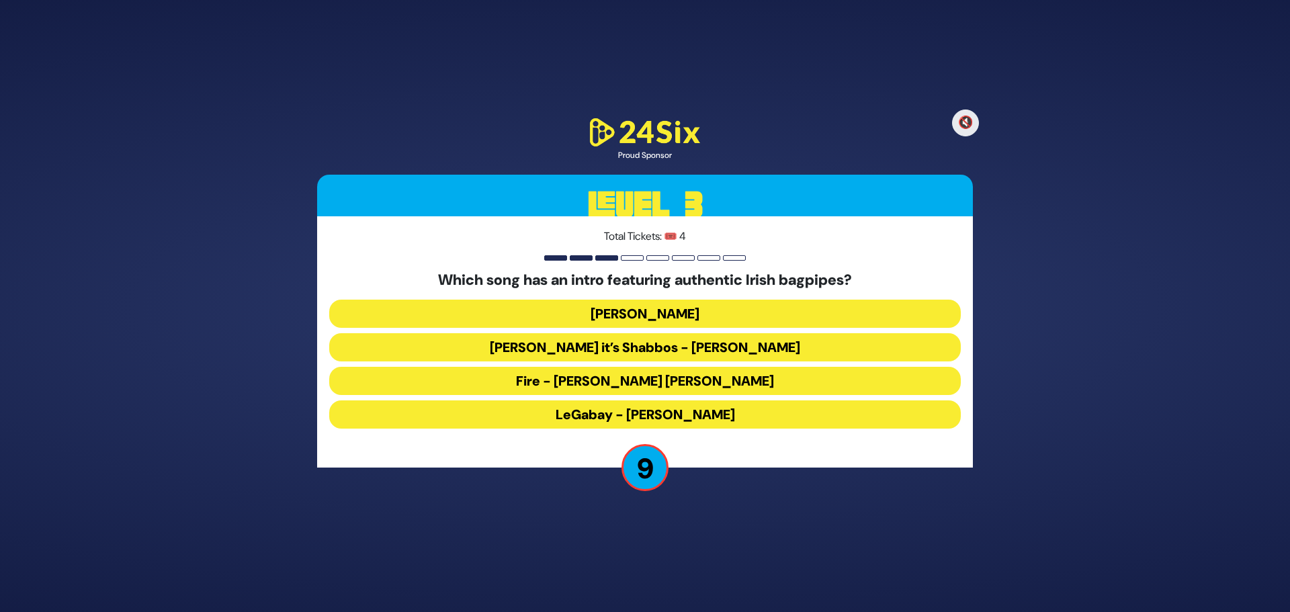
click at [661, 415] on button "LeGabay - [PERSON_NAME]" at bounding box center [645, 414] width 632 height 28
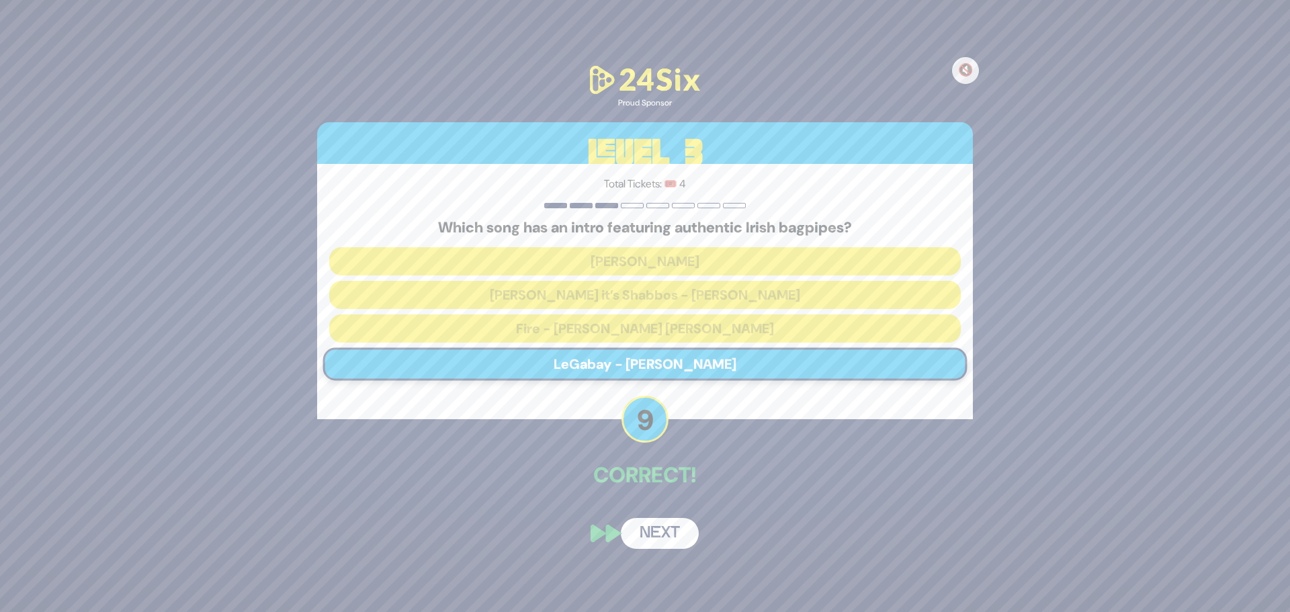
click at [664, 535] on button "Next" at bounding box center [660, 533] width 78 height 31
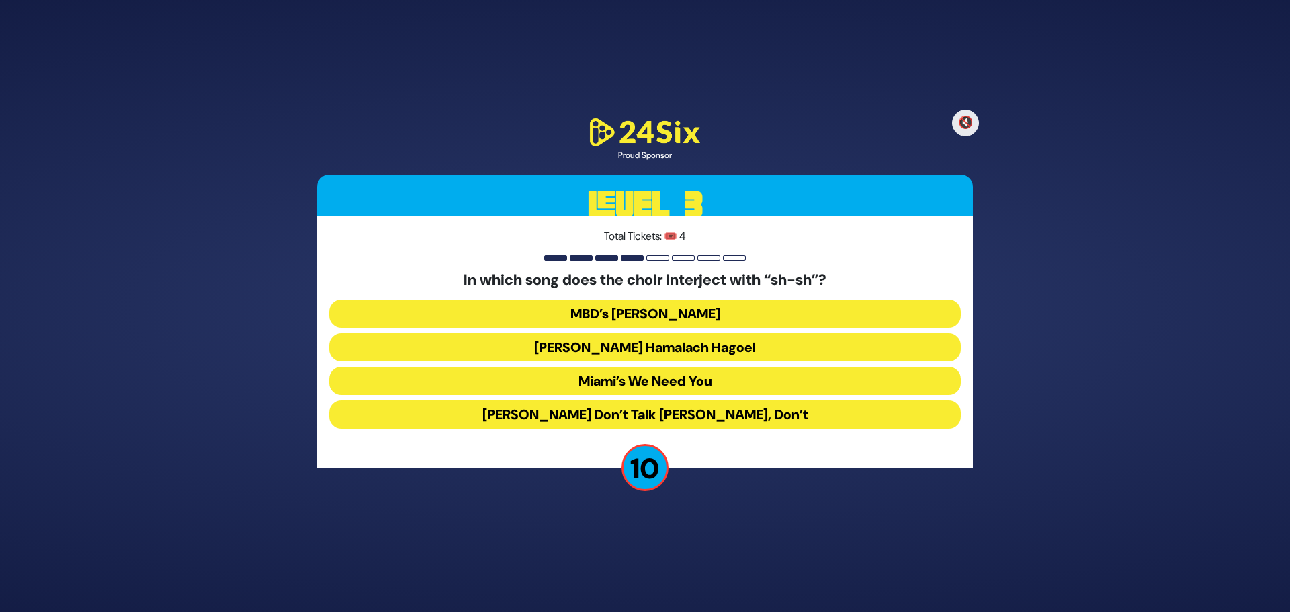
click at [740, 339] on button "[PERSON_NAME] Hamalach Hagoel" at bounding box center [645, 347] width 632 height 28
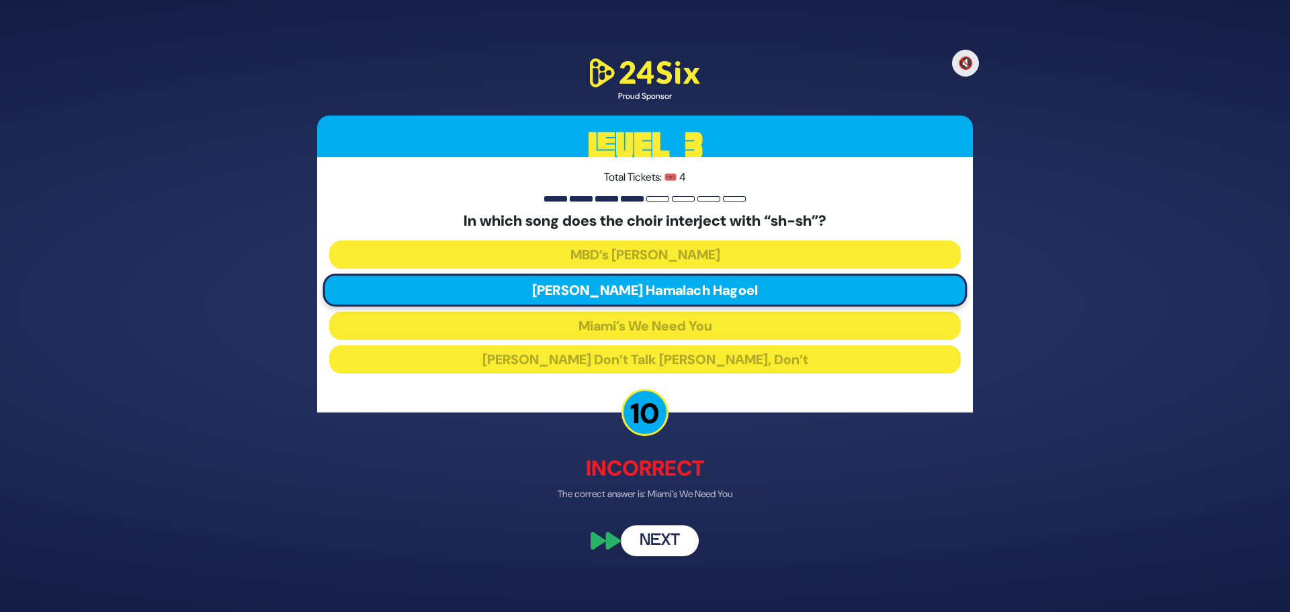
click at [673, 537] on button "Next" at bounding box center [660, 540] width 78 height 31
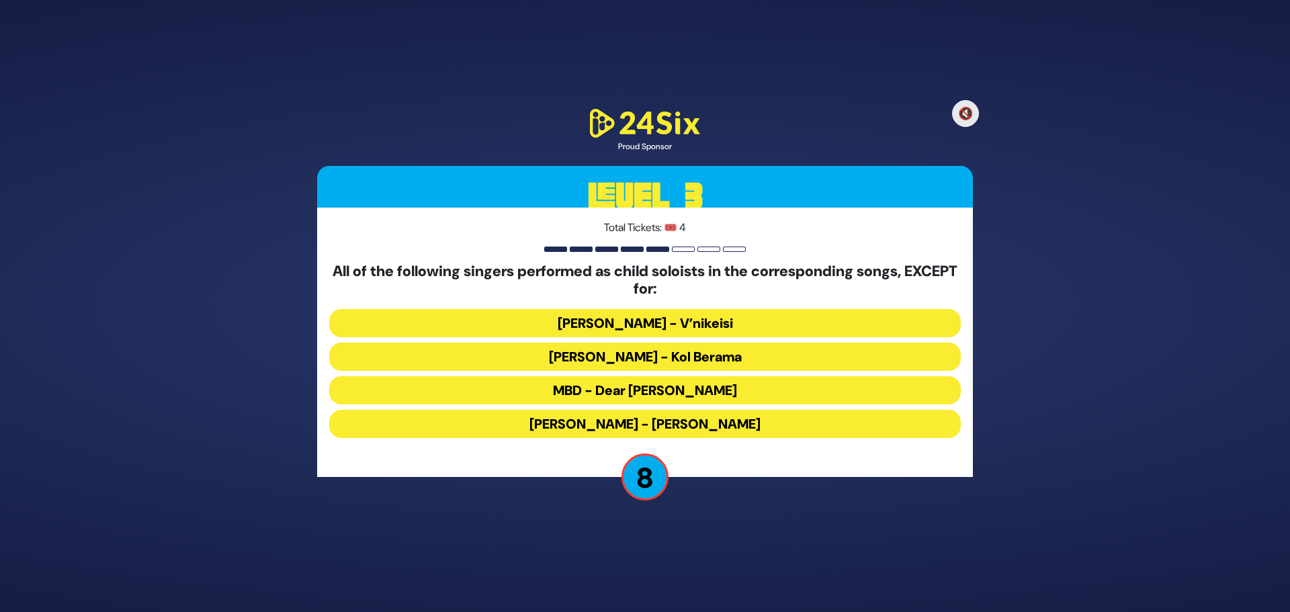
click at [647, 353] on button "[PERSON_NAME] - Kol Berama" at bounding box center [645, 357] width 632 height 28
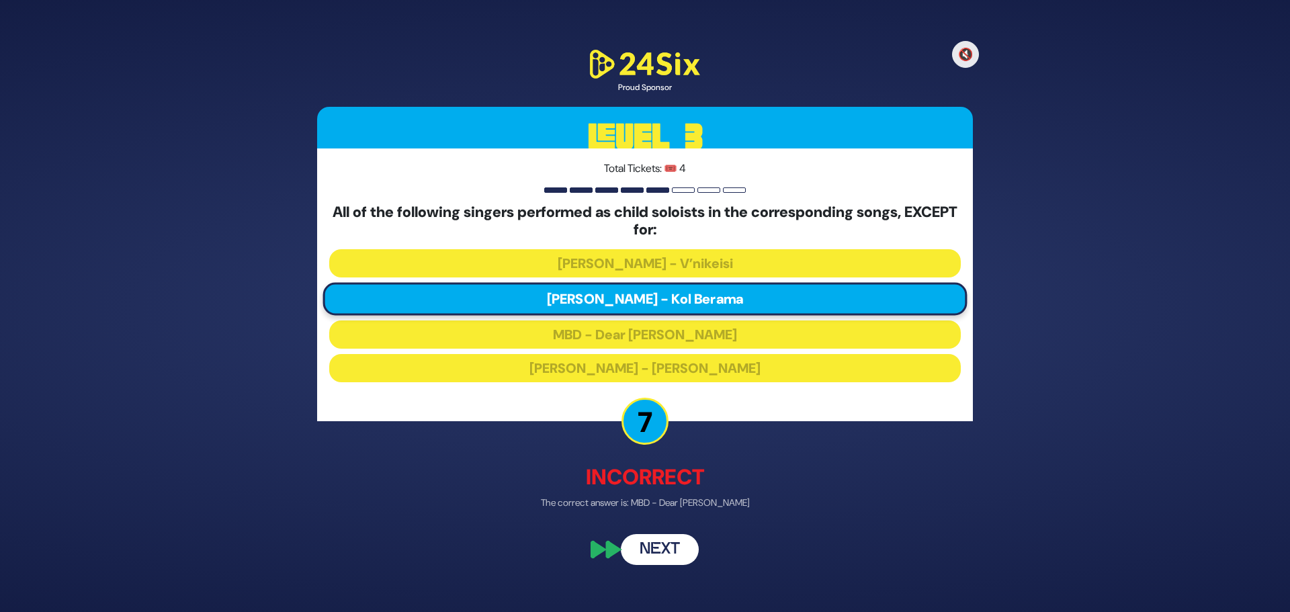
click at [669, 554] on button "Next" at bounding box center [660, 549] width 78 height 31
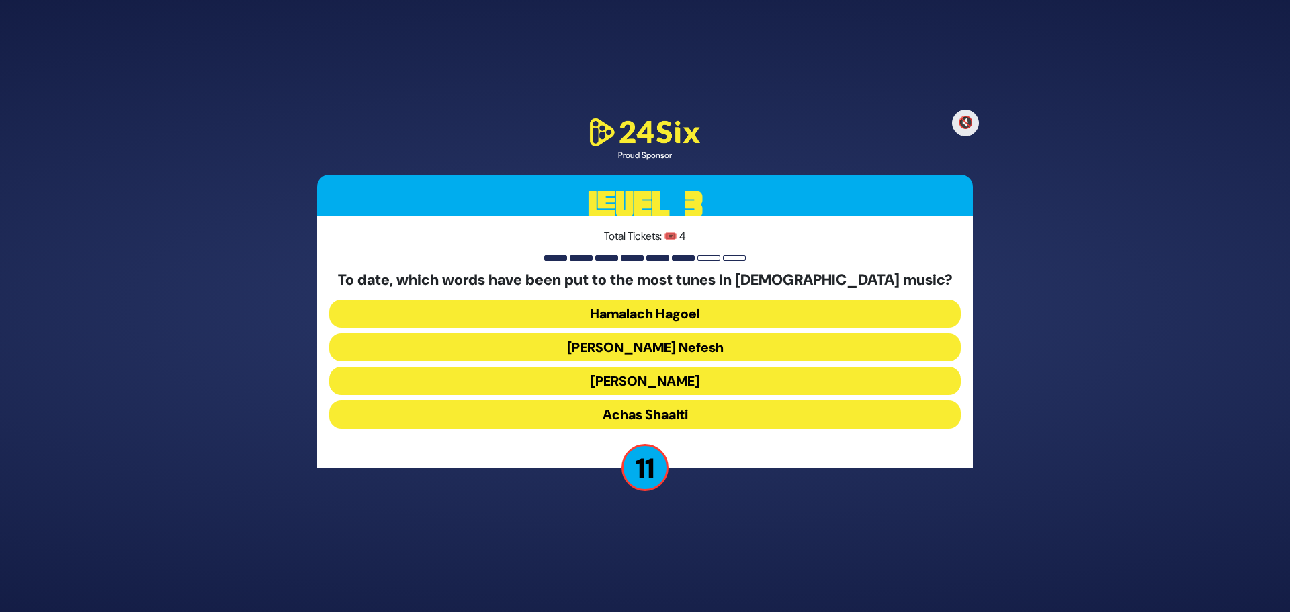
click at [662, 384] on button "[PERSON_NAME]" at bounding box center [645, 381] width 632 height 28
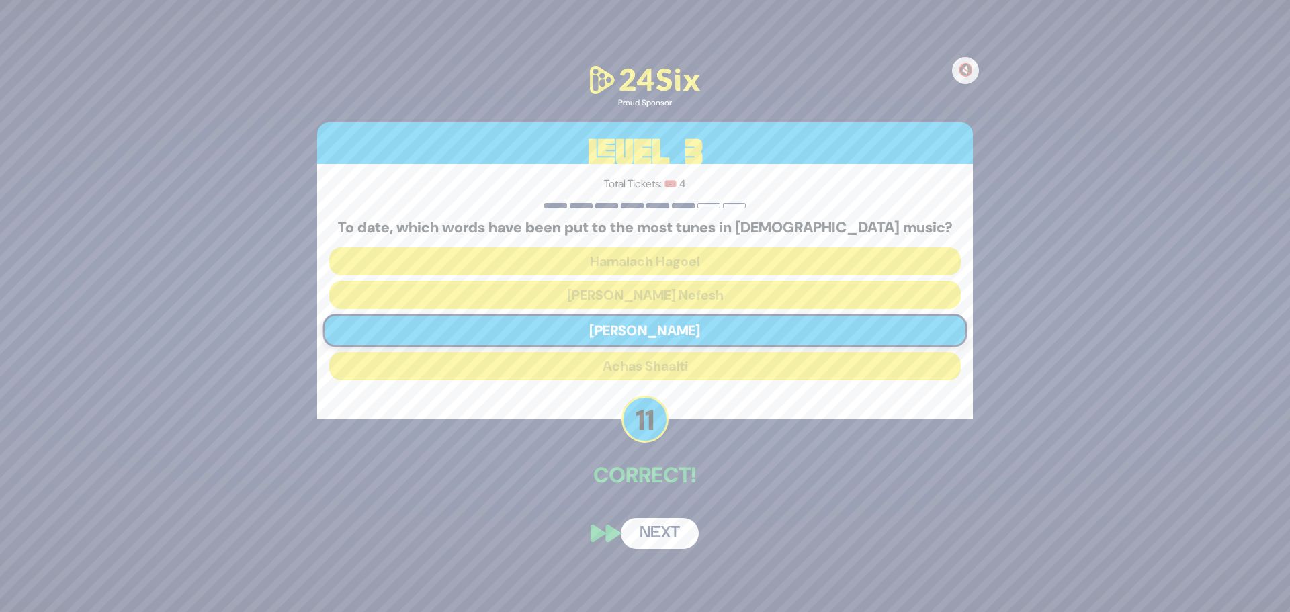
click at [674, 537] on button "Next" at bounding box center [660, 533] width 78 height 31
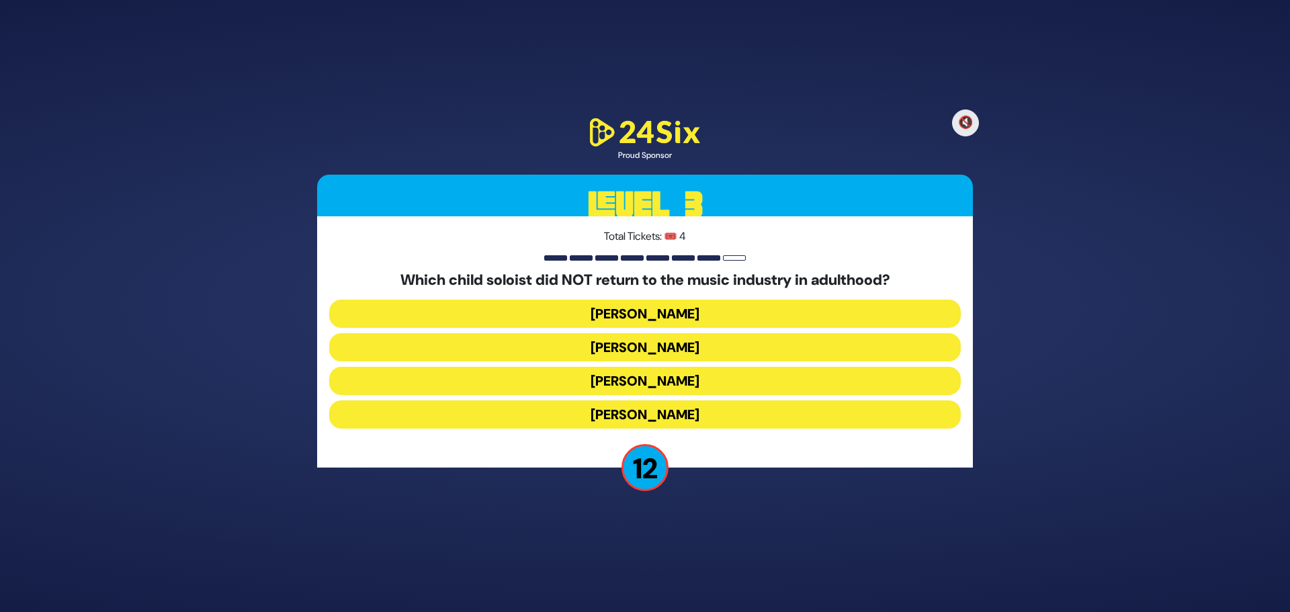
click at [664, 378] on button "[PERSON_NAME]" at bounding box center [645, 381] width 632 height 28
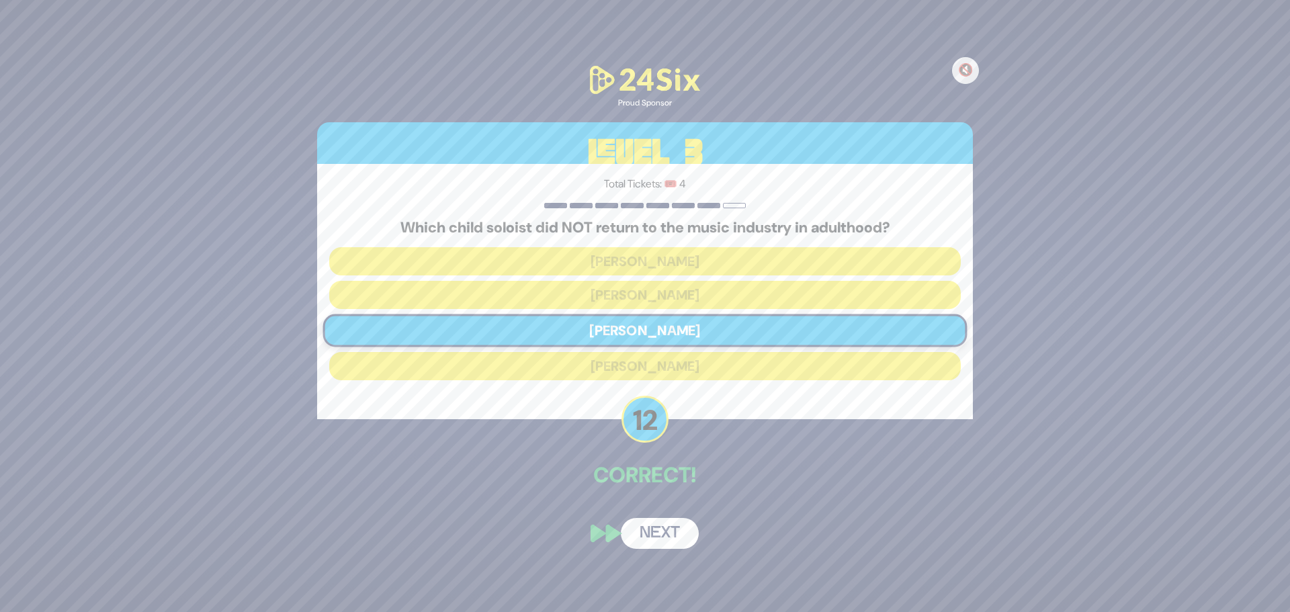
click at [652, 535] on button "Next" at bounding box center [660, 533] width 78 height 31
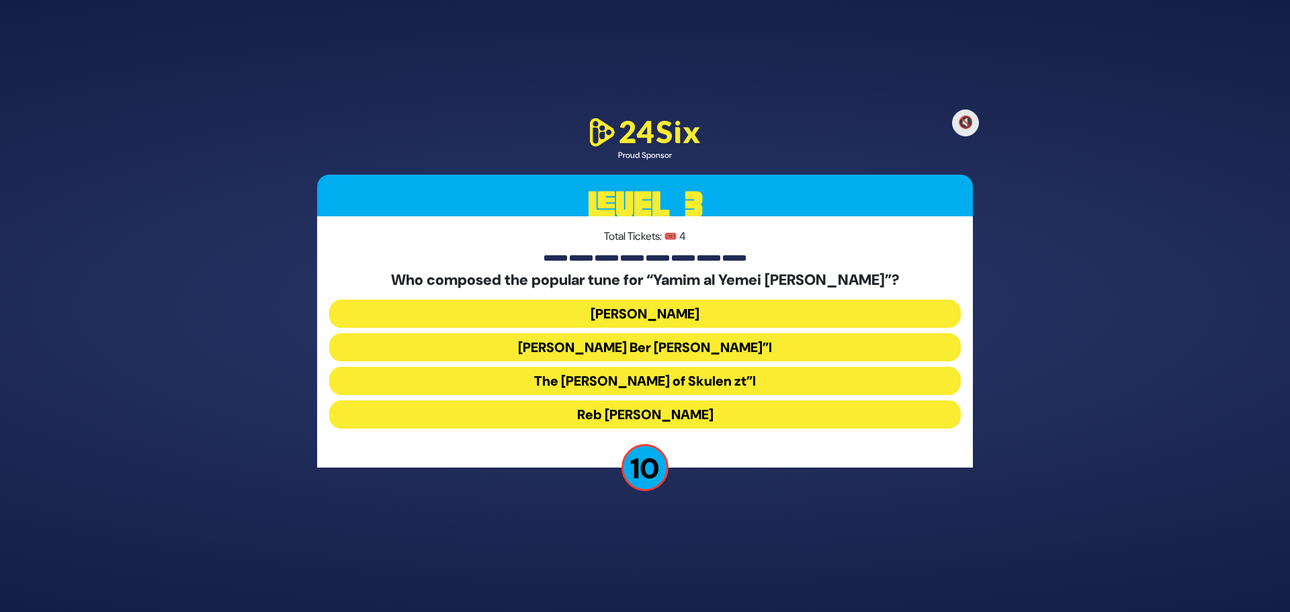
click at [683, 413] on button "Reb [PERSON_NAME]" at bounding box center [645, 414] width 632 height 28
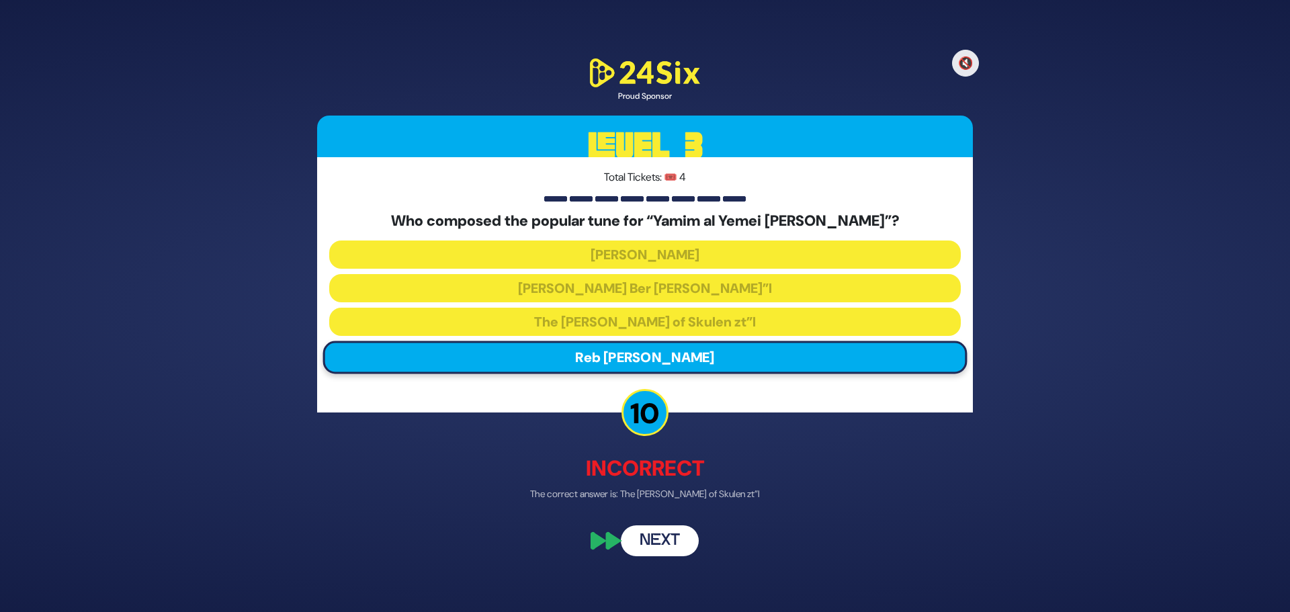
click at [664, 537] on button "Next" at bounding box center [660, 540] width 78 height 31
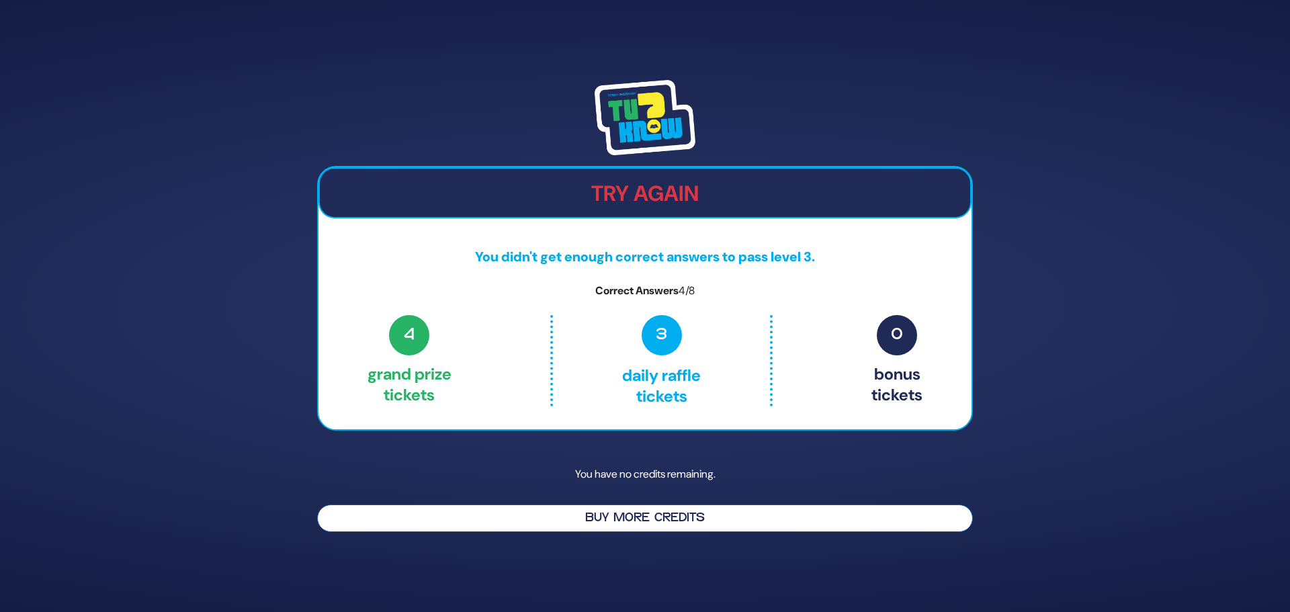
click at [667, 508] on button "Buy More Credits" at bounding box center [645, 519] width 656 height 28
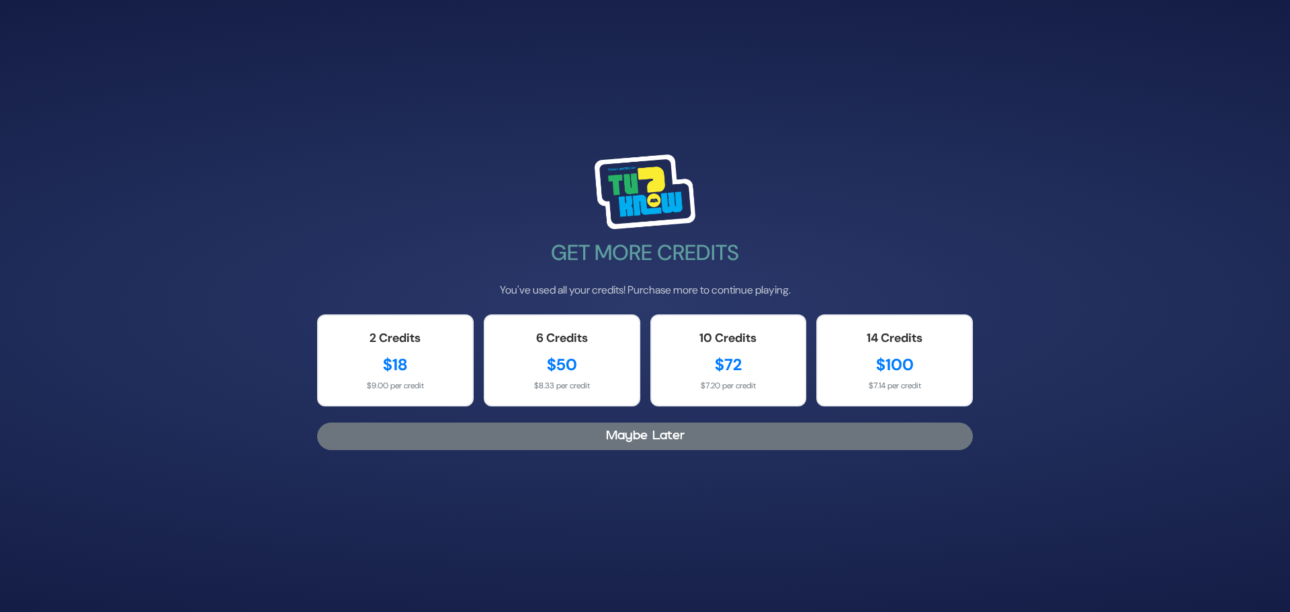
click at [672, 437] on button "Maybe Later" at bounding box center [645, 437] width 656 height 28
